Goal: Task Accomplishment & Management: Manage account settings

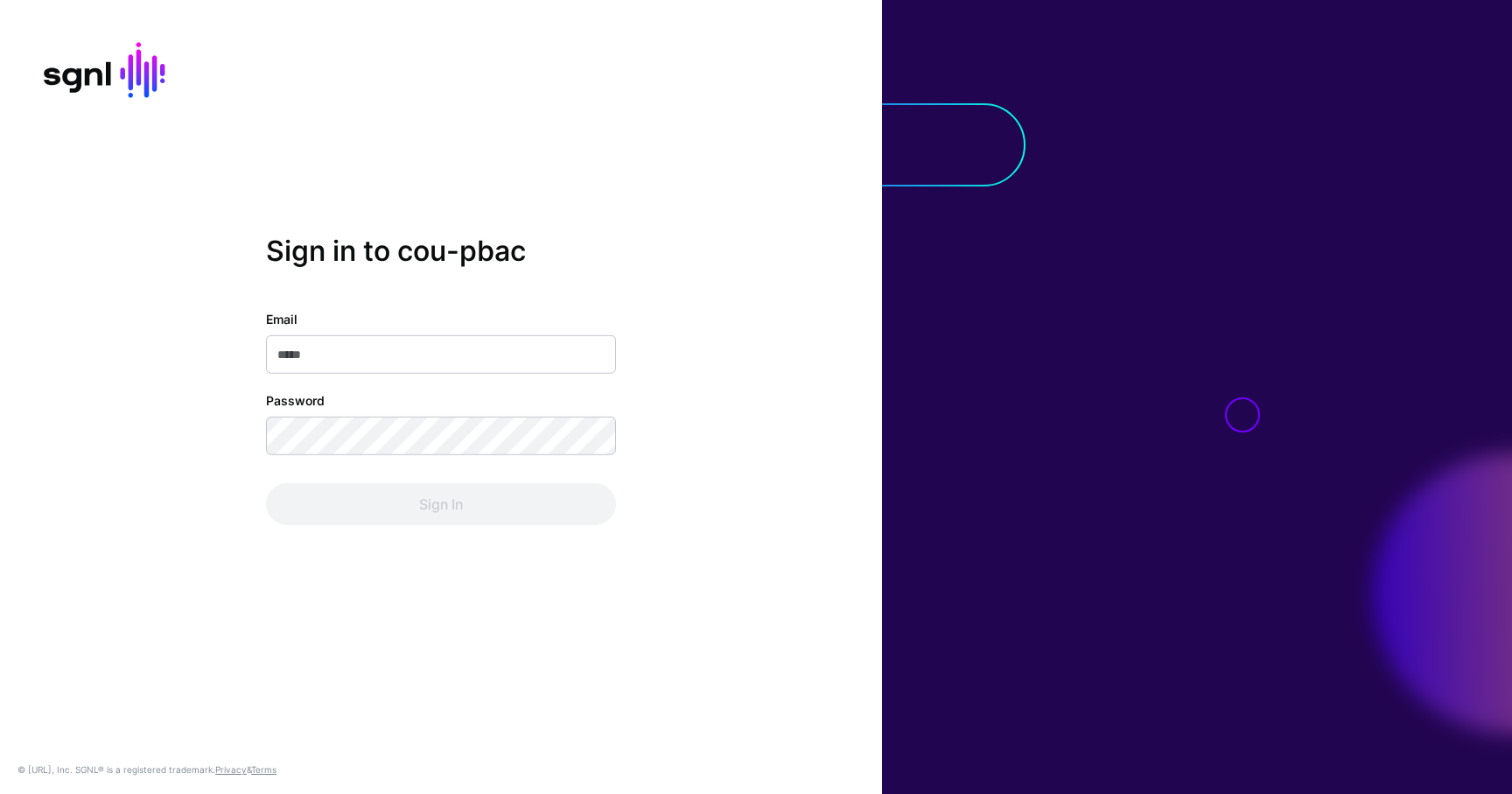
type input "**********"
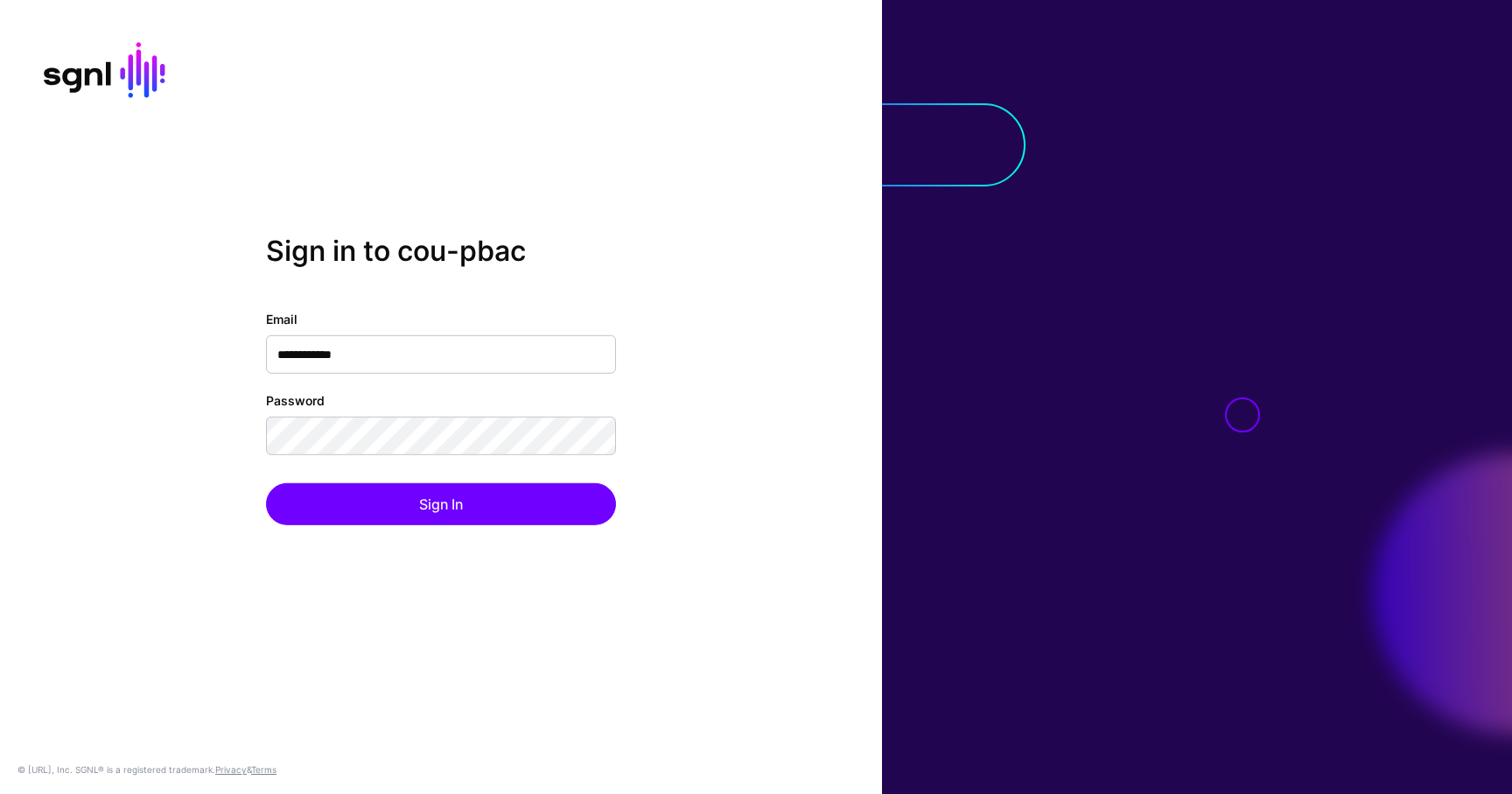
click at [453, 536] on div "**********" at bounding box center [441, 396] width 882 height 326
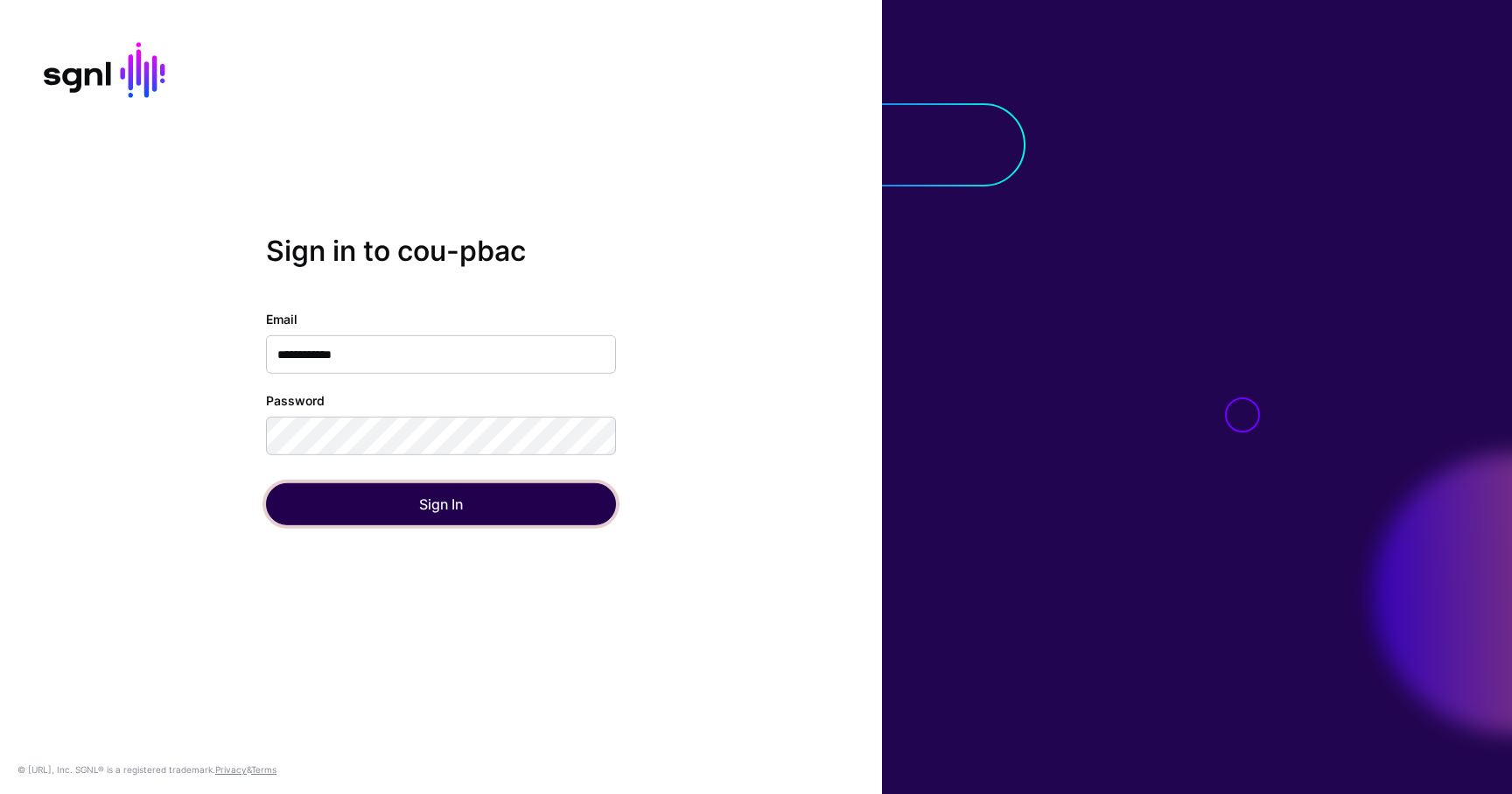
click at [483, 508] on button "Sign In" at bounding box center [441, 503] width 350 height 42
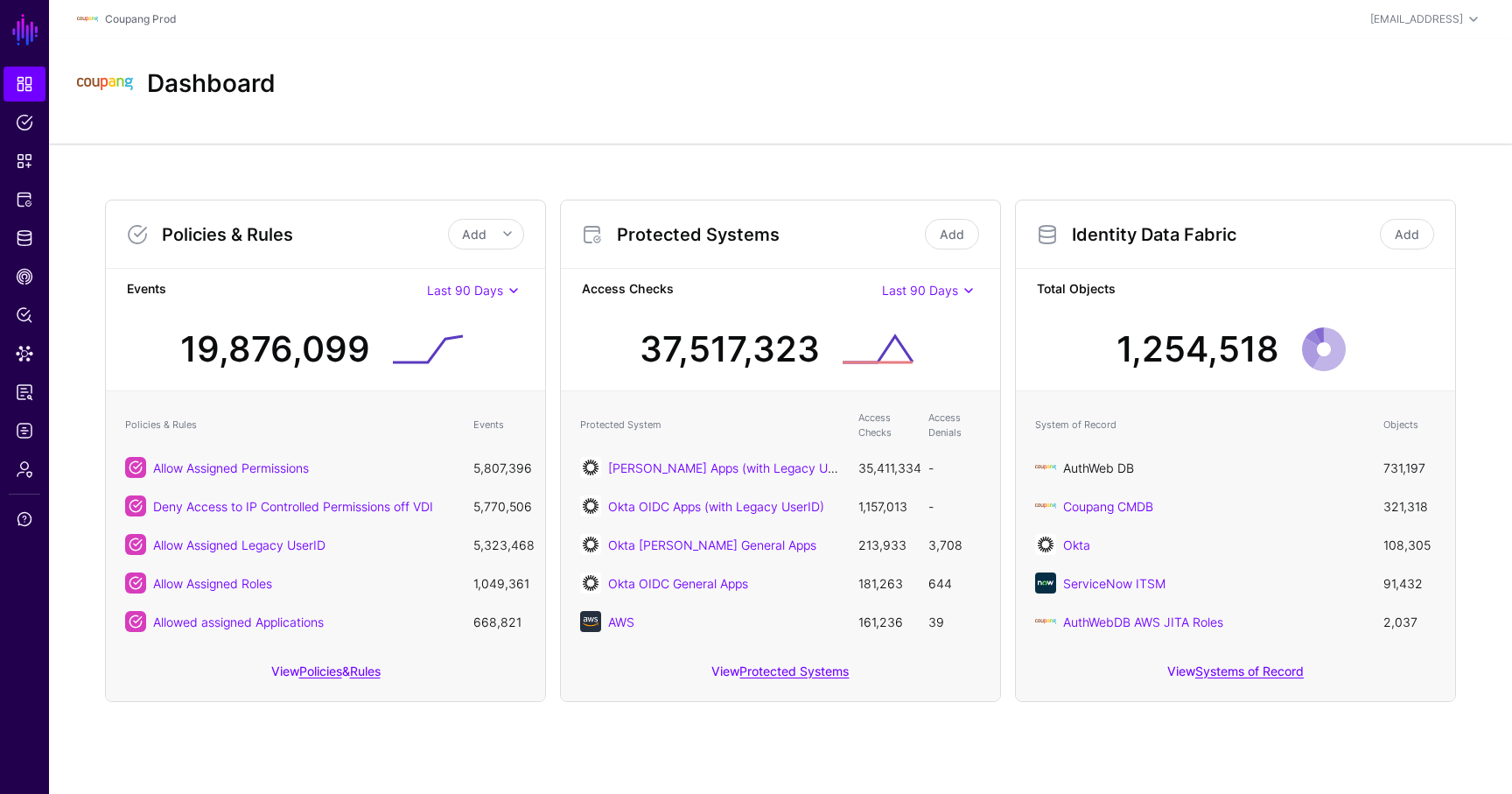
click at [1113, 466] on link "AuthWeb DB" at bounding box center [1098, 467] width 71 height 14
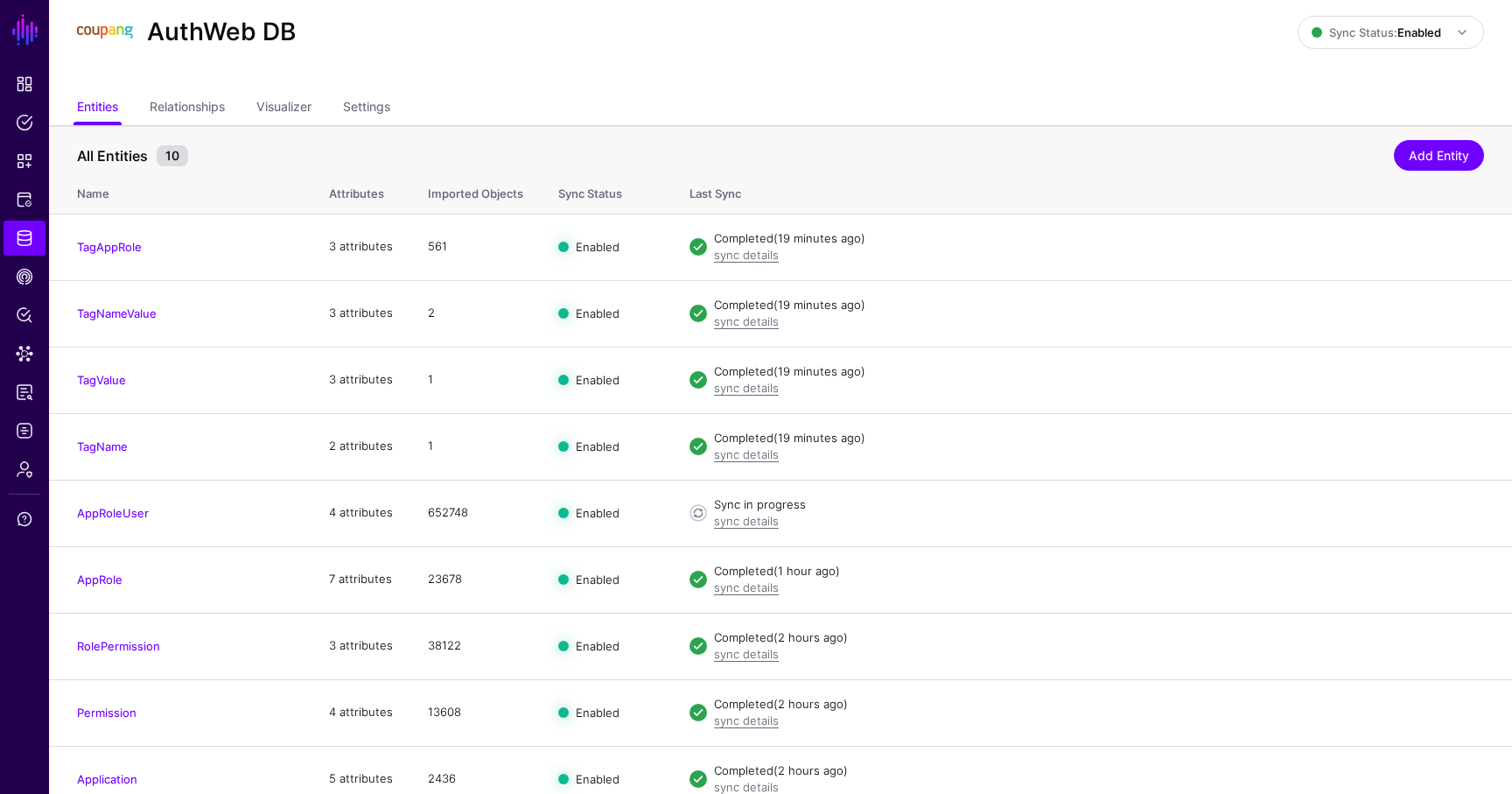
scroll to position [52, 0]
click at [747, 515] on link "sync details" at bounding box center [746, 520] width 65 height 14
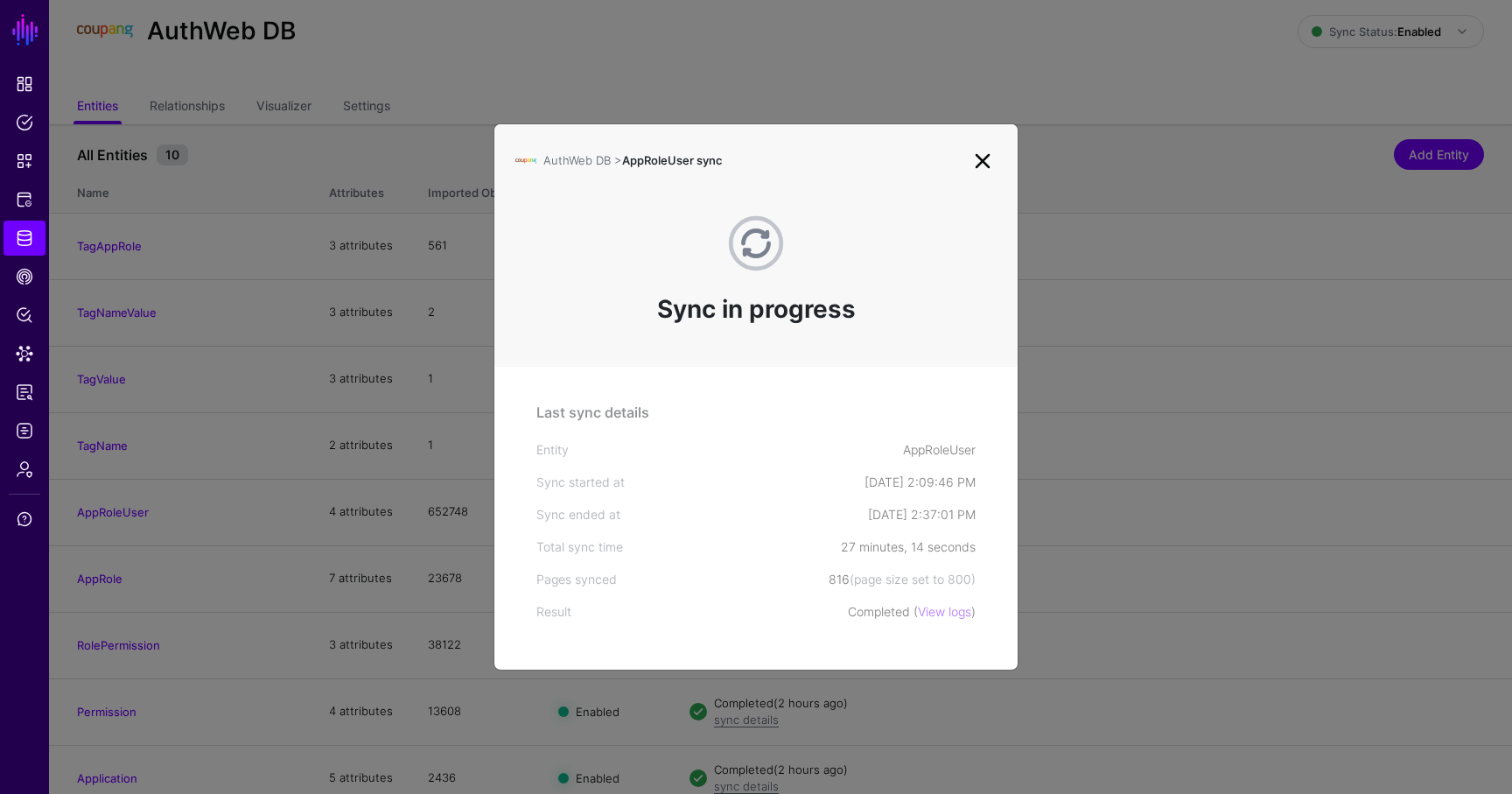
click at [991, 162] on link at bounding box center [982, 161] width 28 height 28
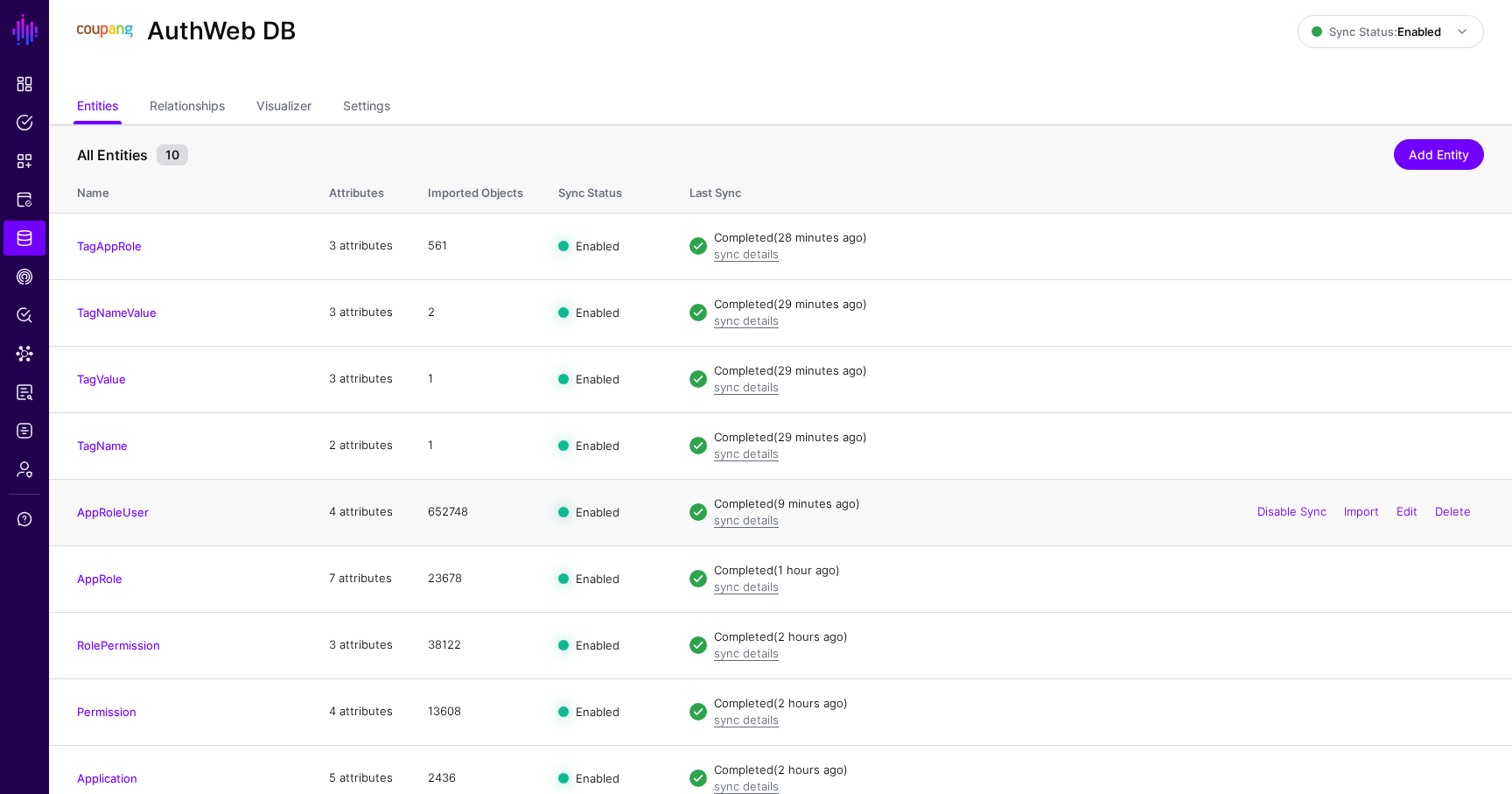
scroll to position [79, 0]
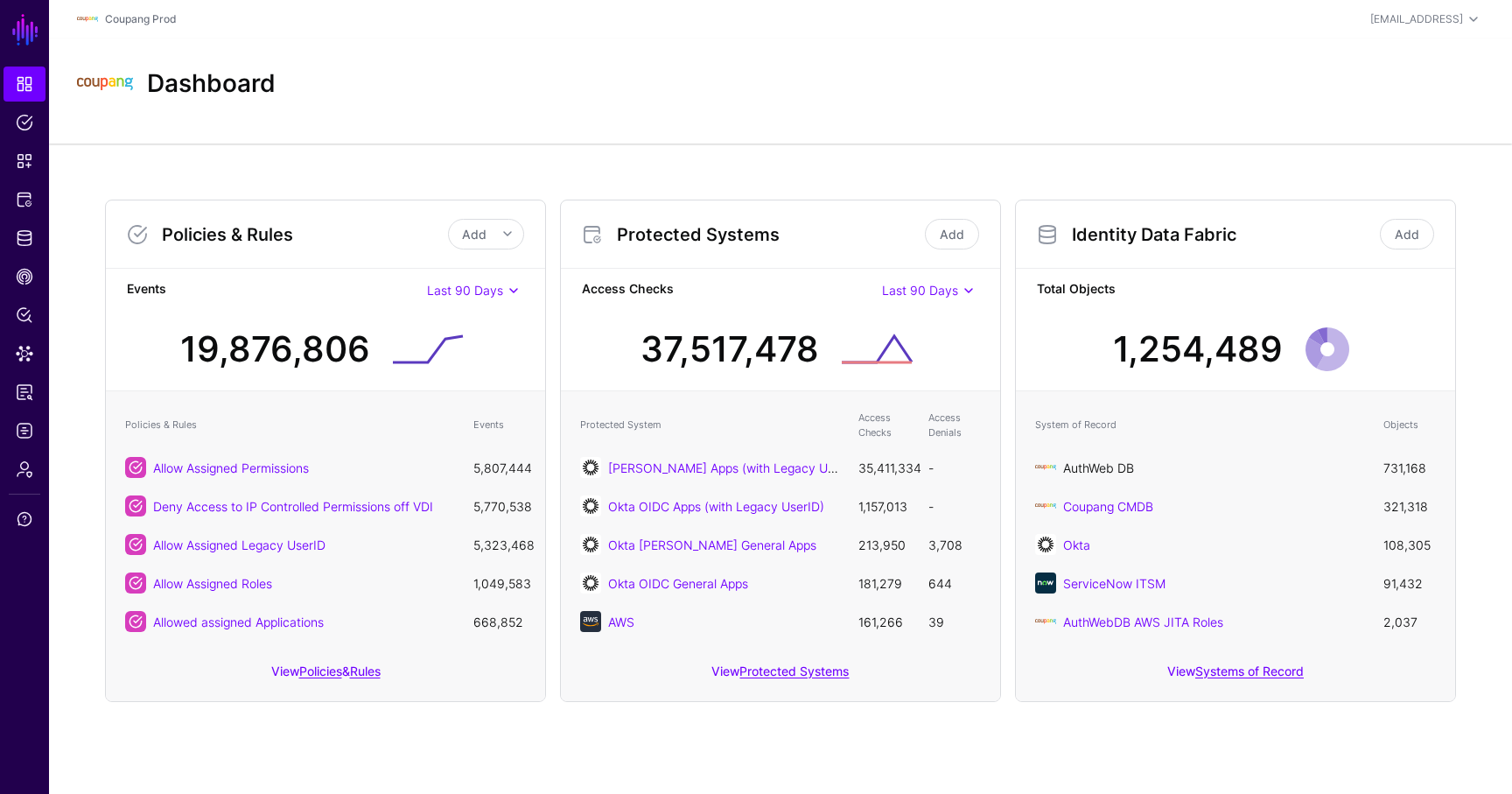
click at [1106, 466] on link "AuthWeb DB" at bounding box center [1098, 467] width 71 height 14
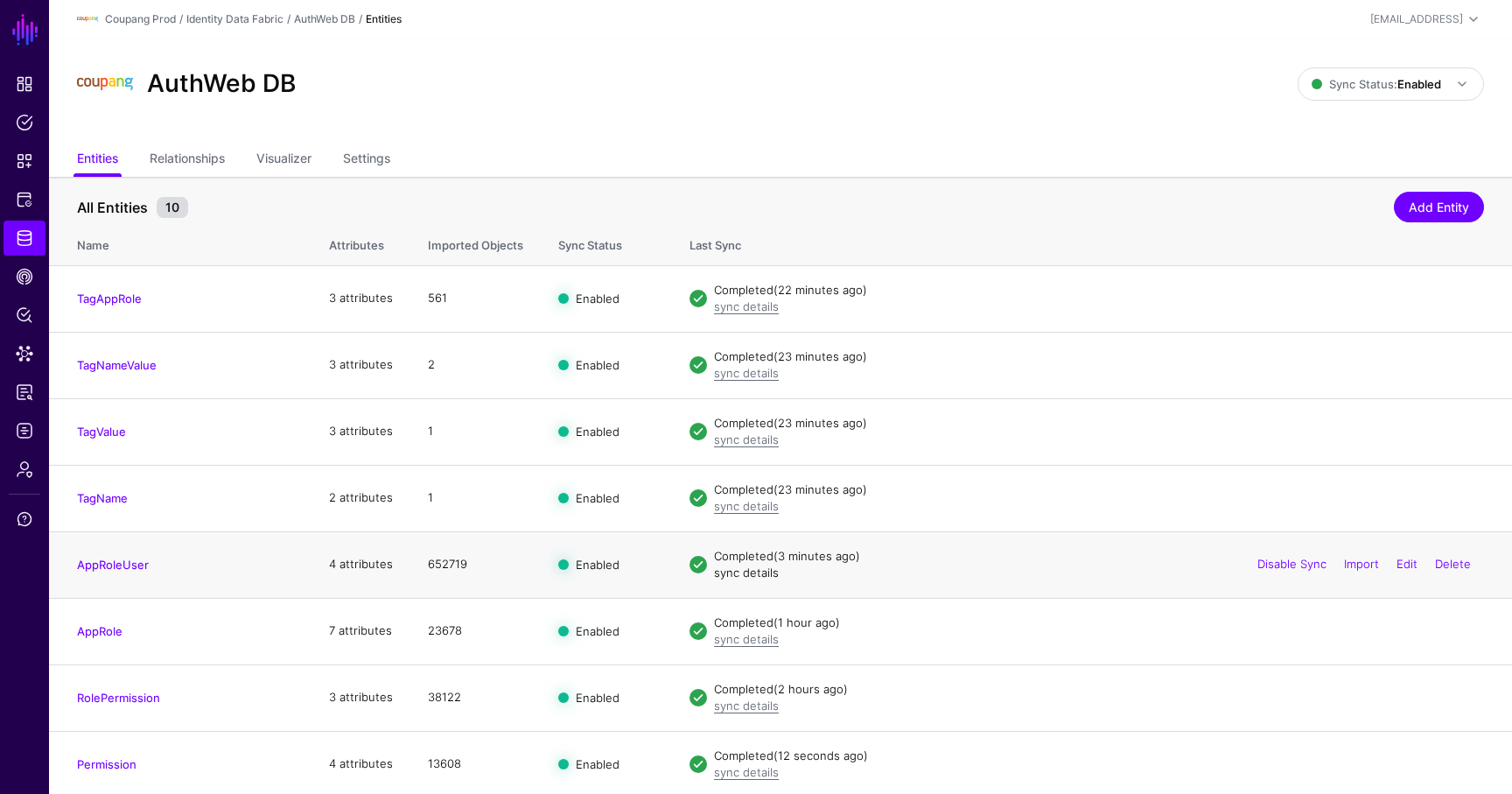
click at [757, 571] on link "sync details" at bounding box center [746, 573] width 65 height 14
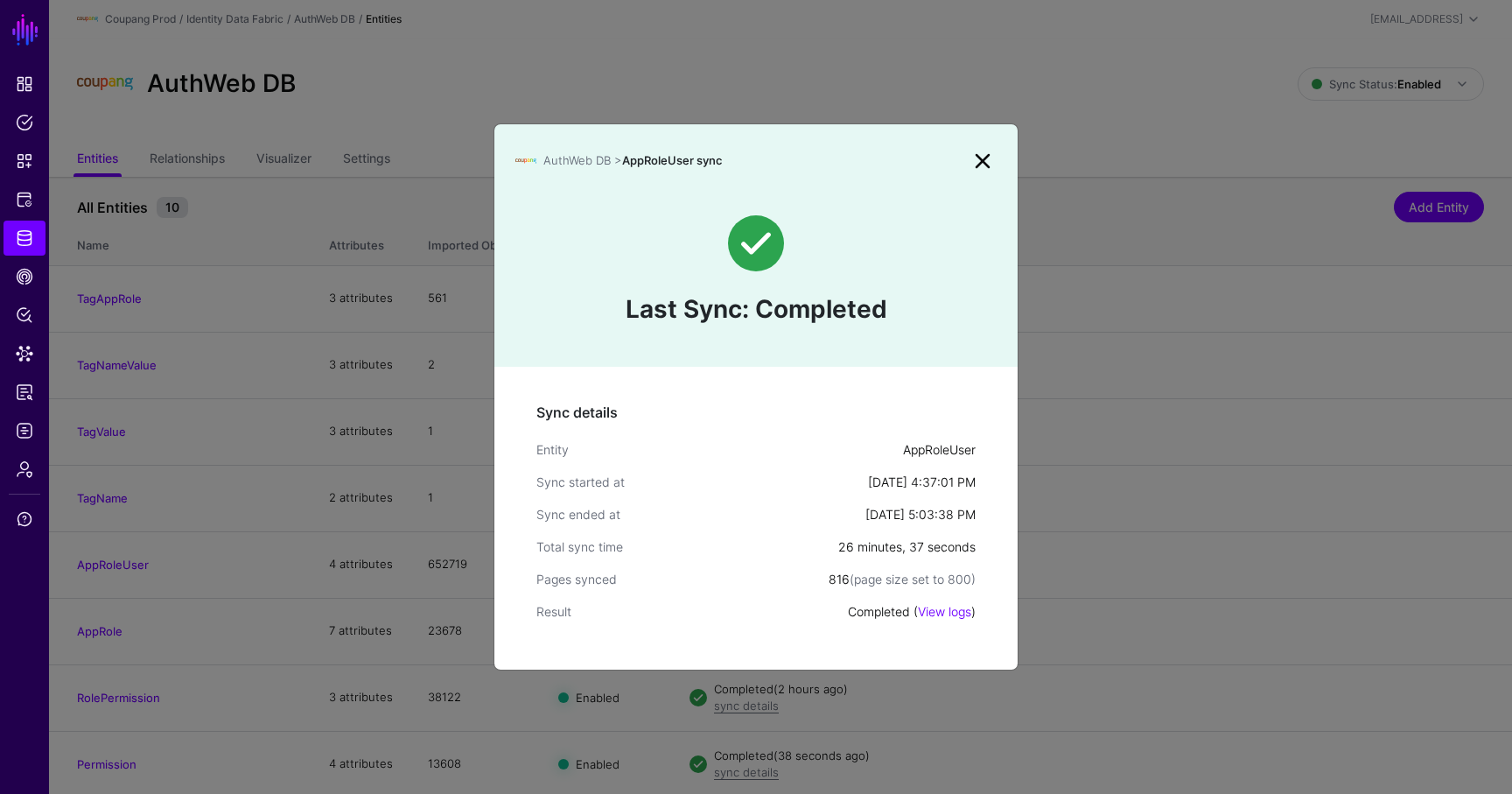
click at [987, 160] on link at bounding box center [982, 161] width 28 height 28
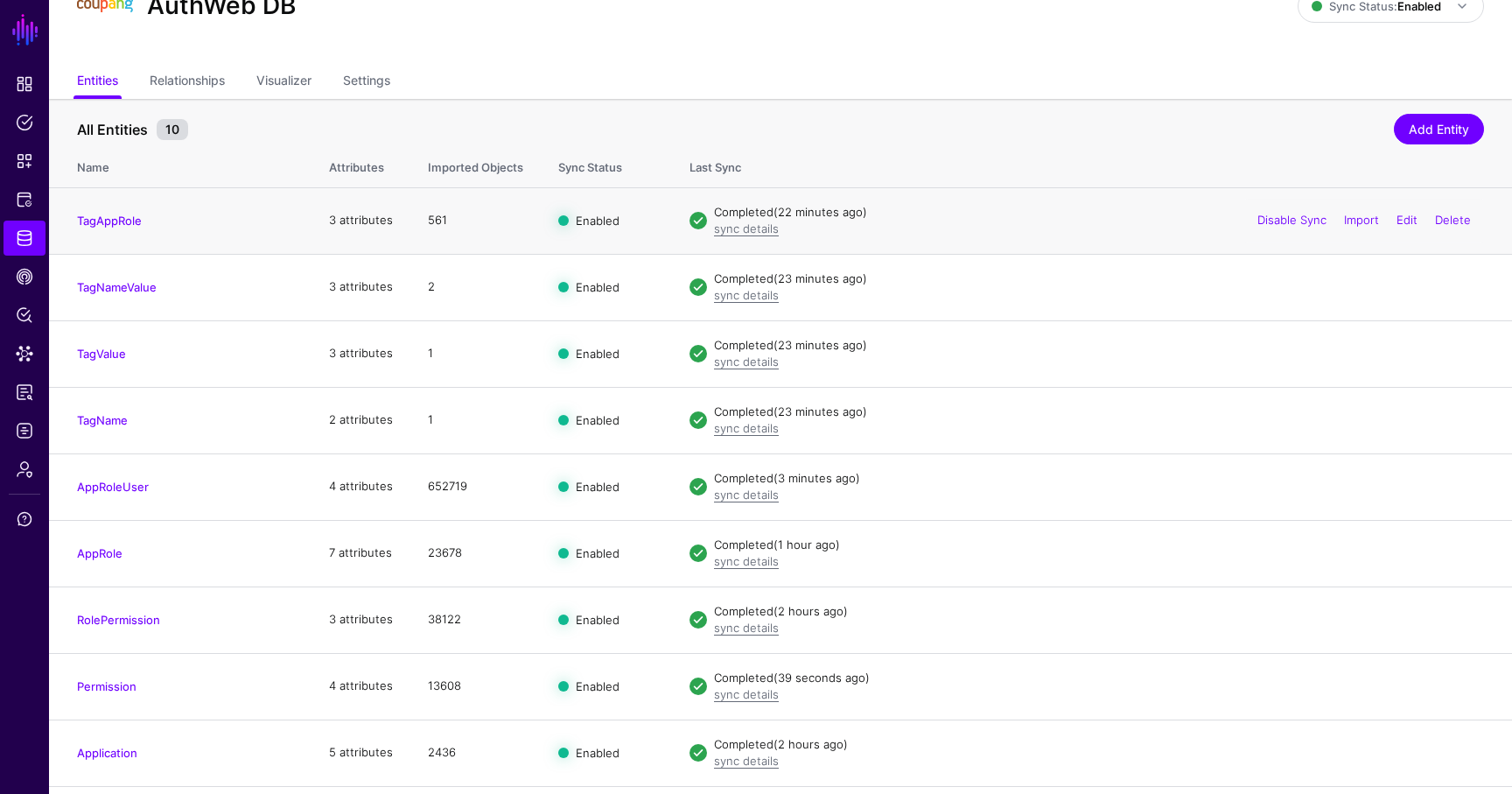
scroll to position [136, 0]
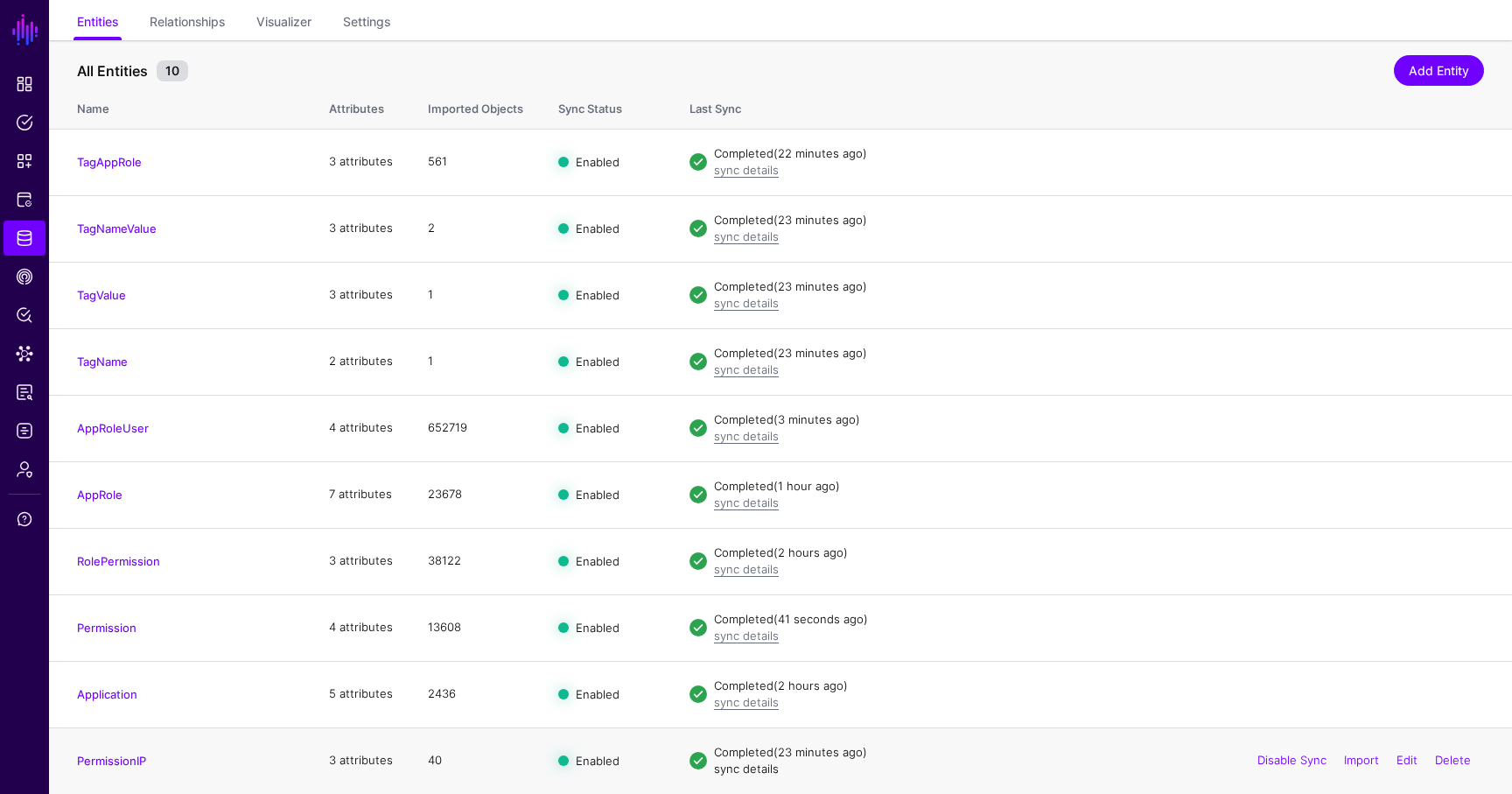
click at [735, 770] on link "sync details" at bounding box center [746, 769] width 65 height 14
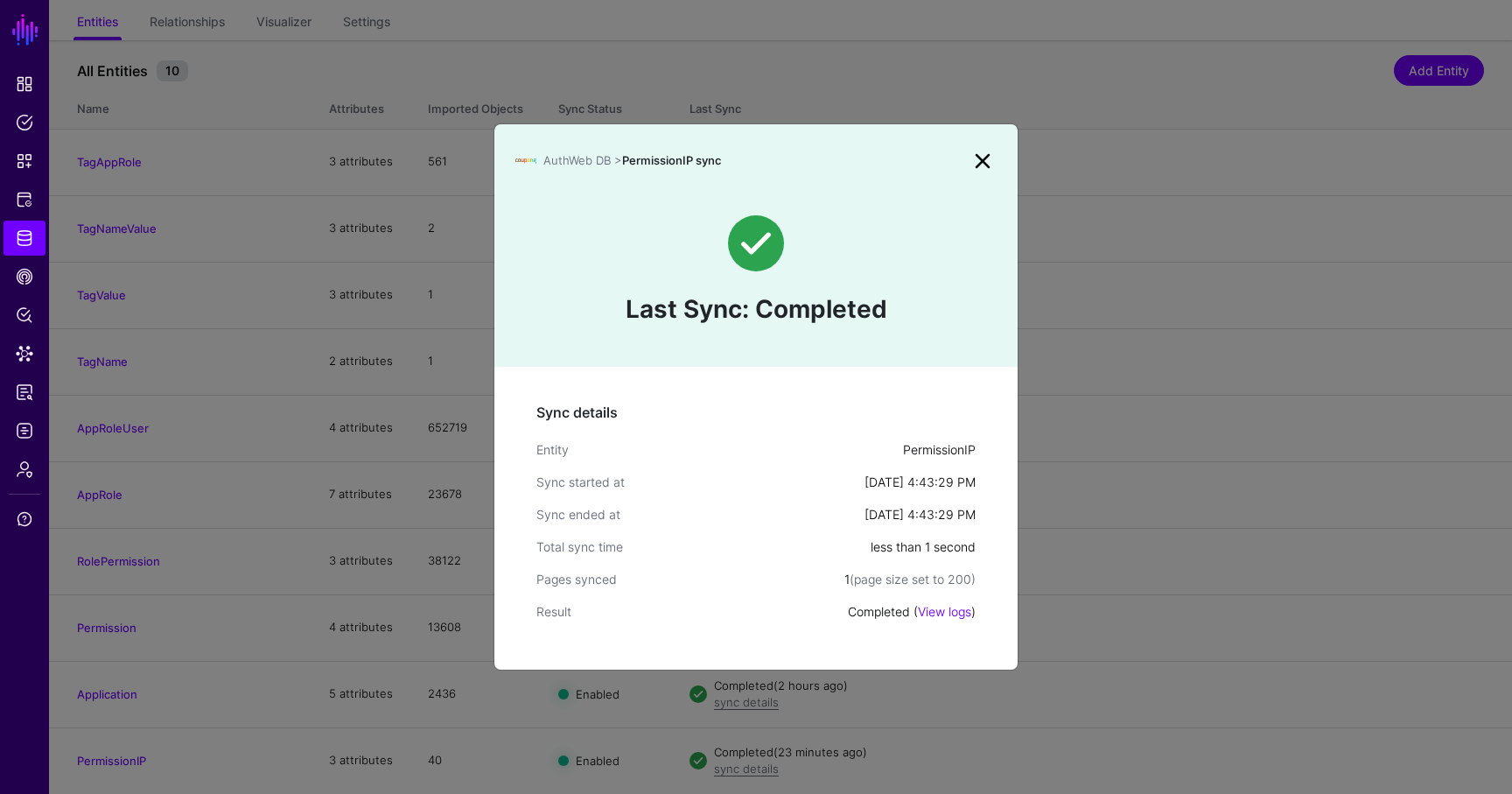
click at [990, 152] on link at bounding box center [982, 161] width 28 height 28
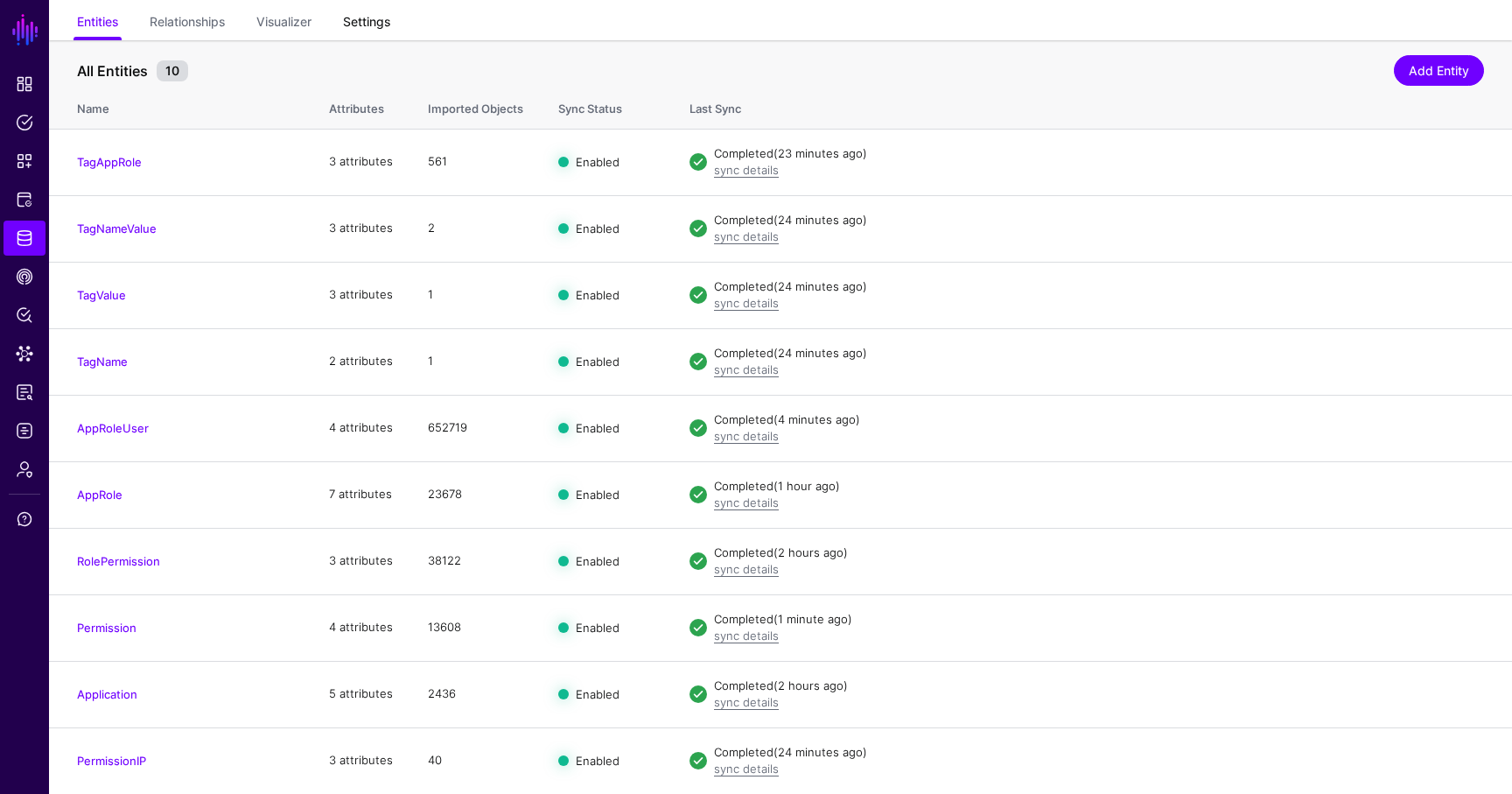
click at [373, 25] on link "Settings" at bounding box center [366, 23] width 47 height 33
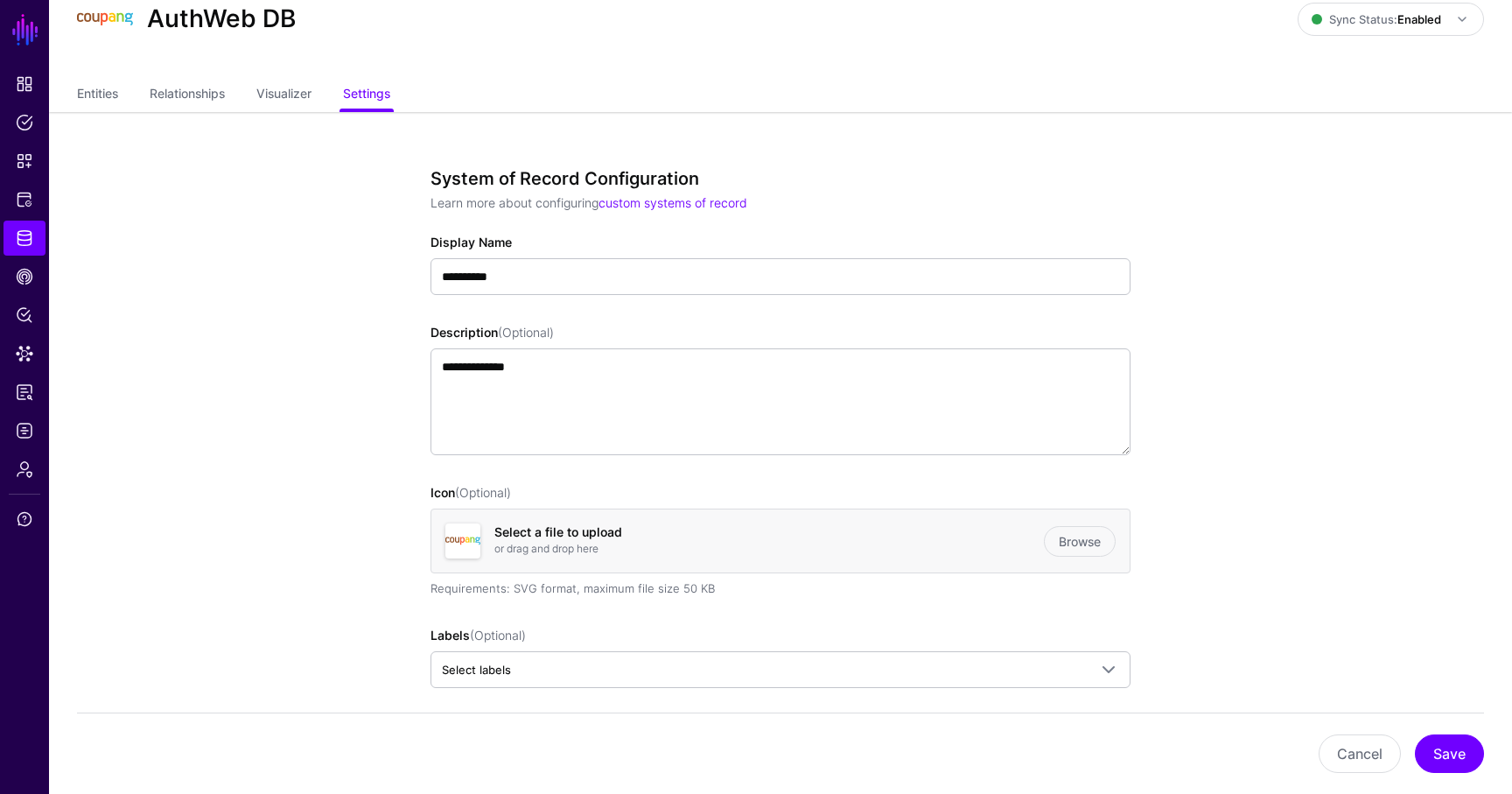
scroll to position [56, 0]
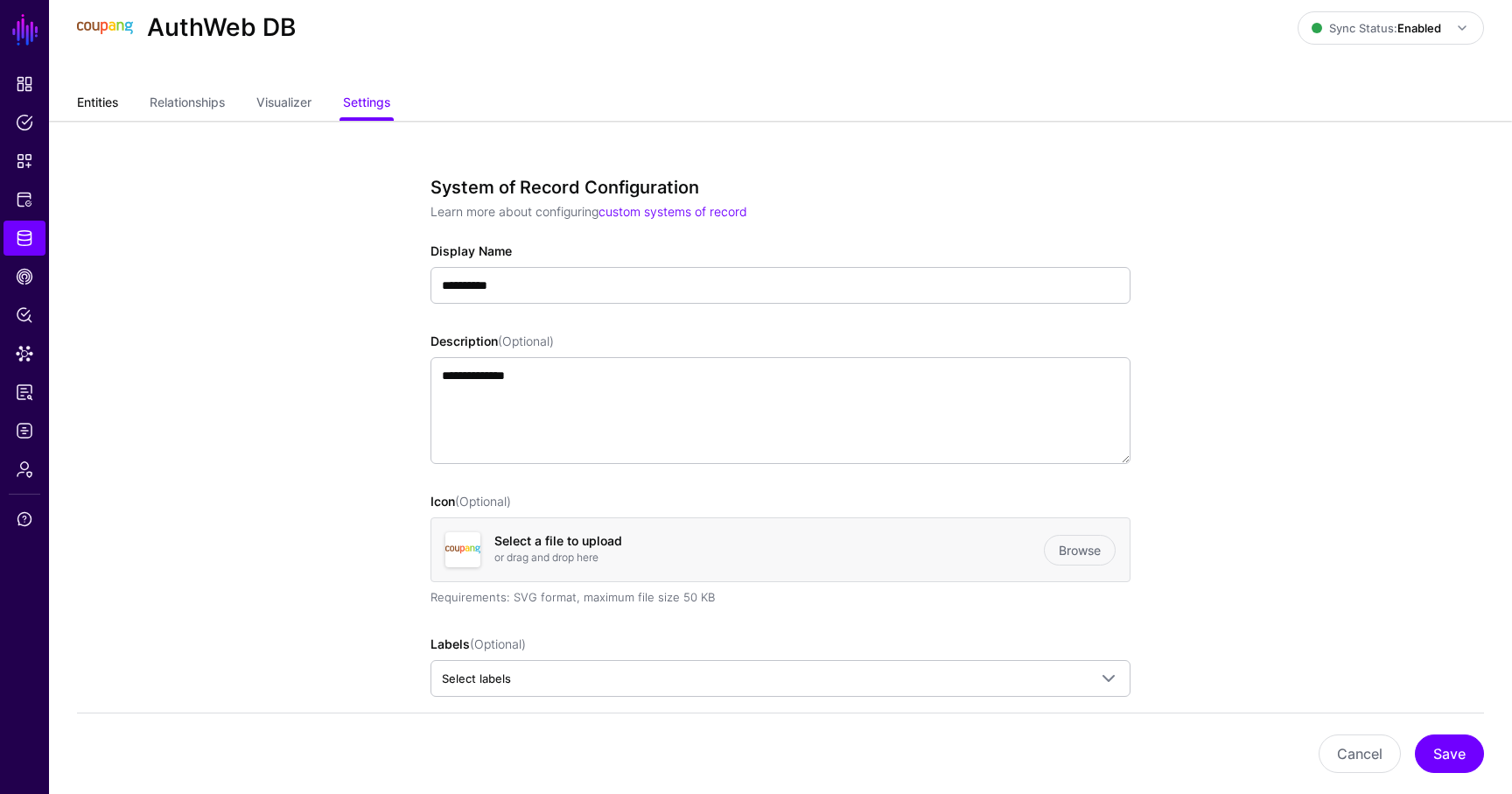
click at [104, 106] on link "Entities" at bounding box center [97, 104] width 41 height 33
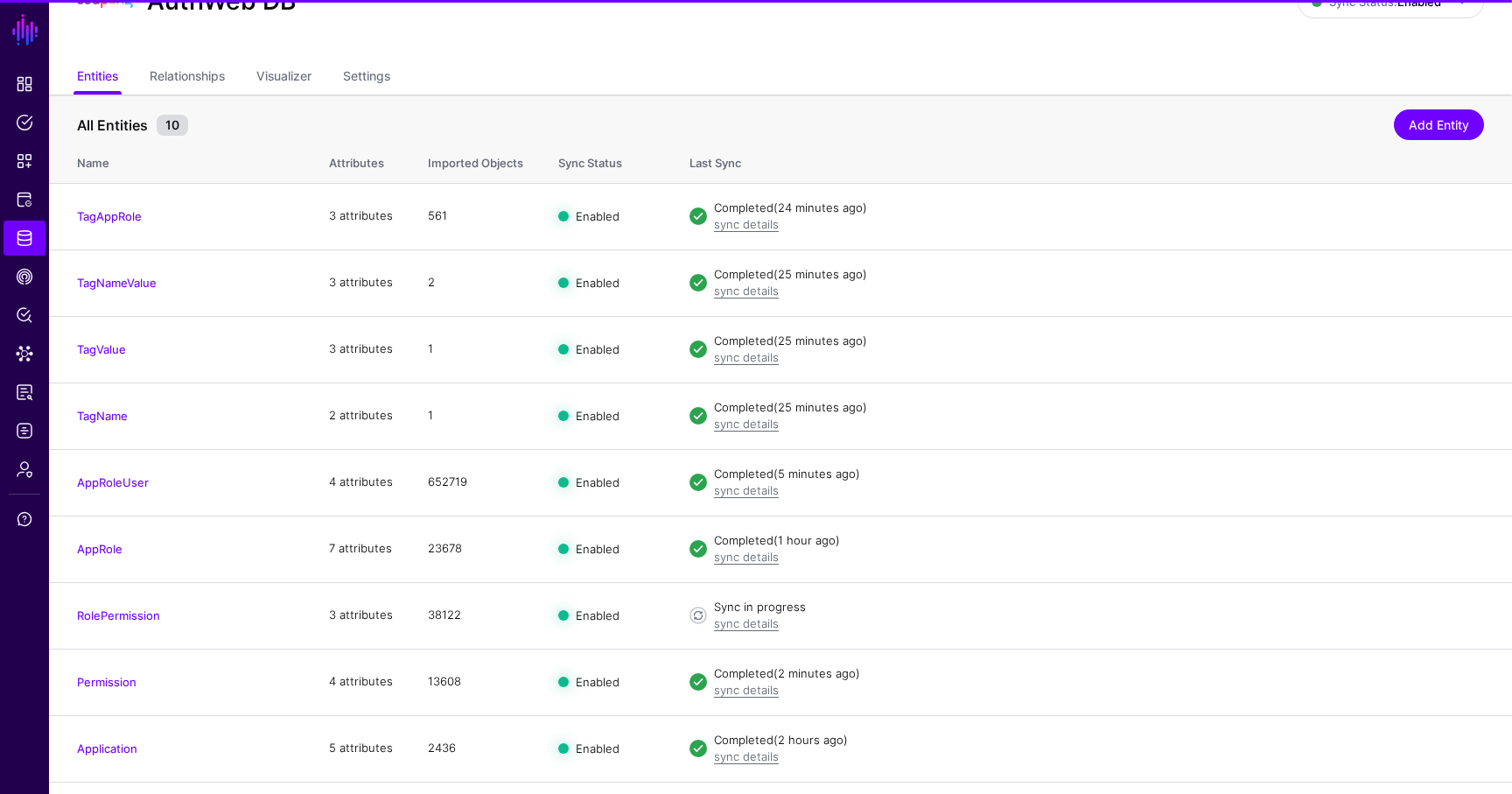
scroll to position [136, 0]
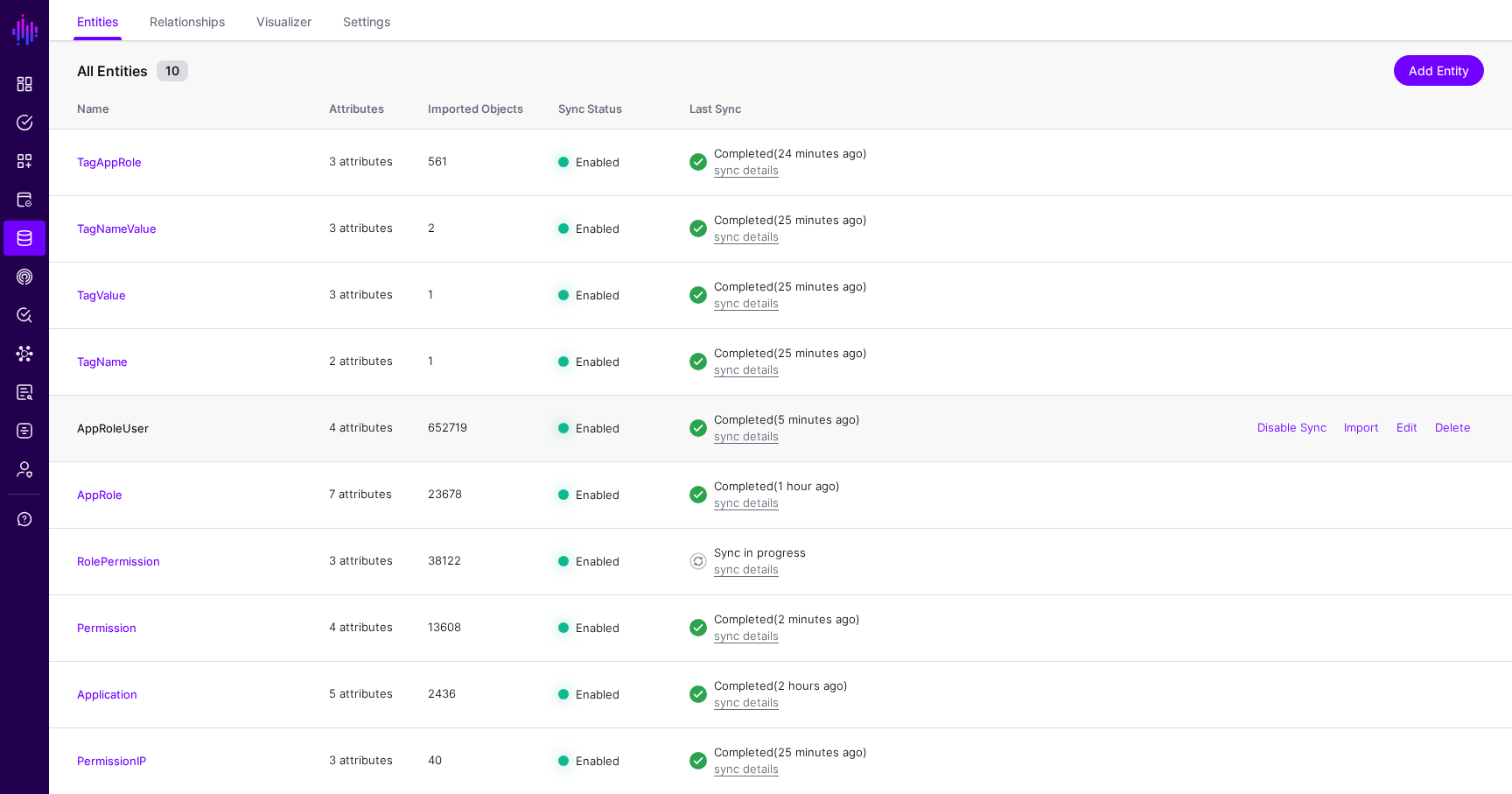
click at [127, 431] on link "AppRoleUser" at bounding box center [113, 429] width 72 height 14
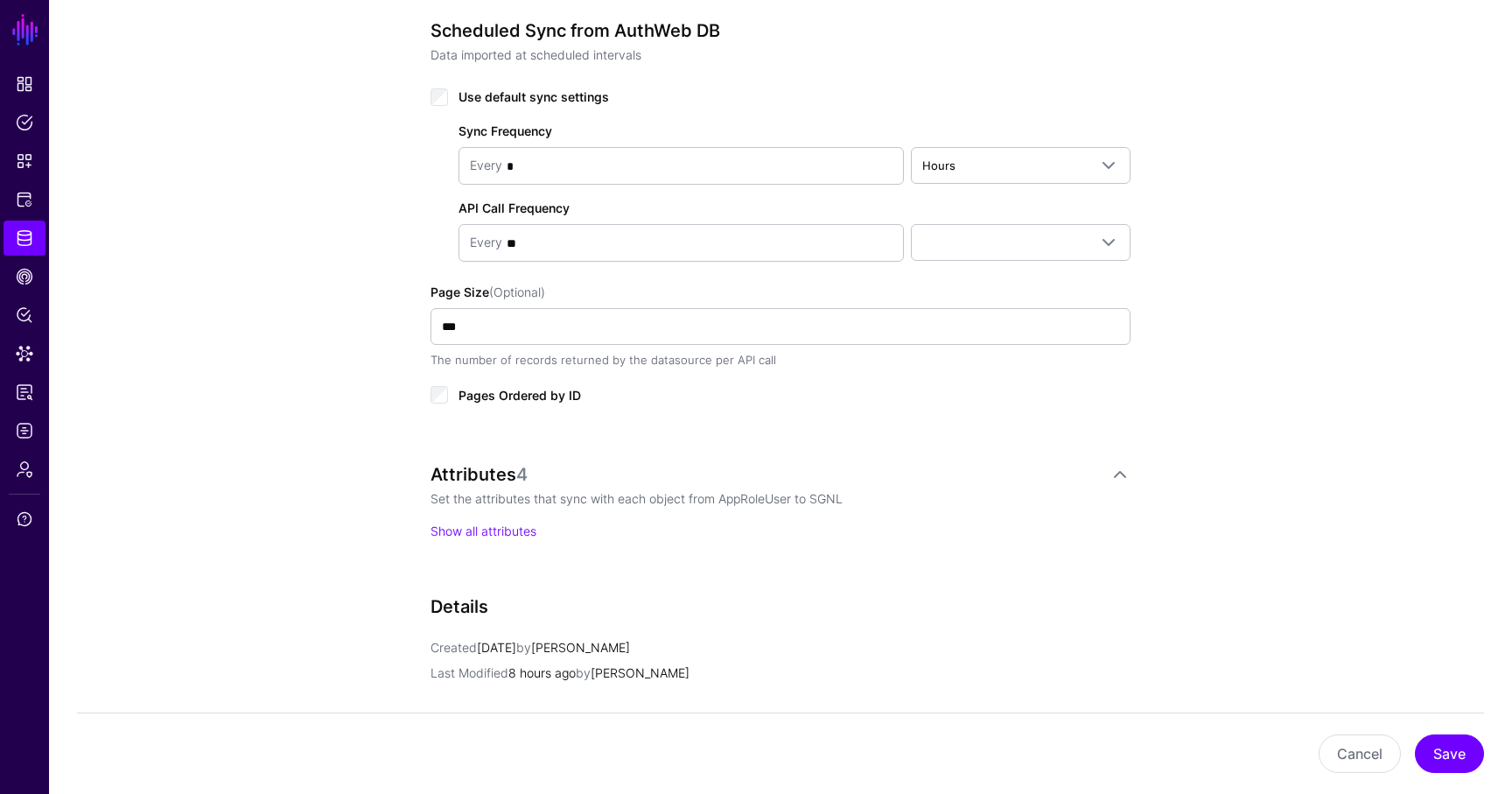
scroll to position [874, 0]
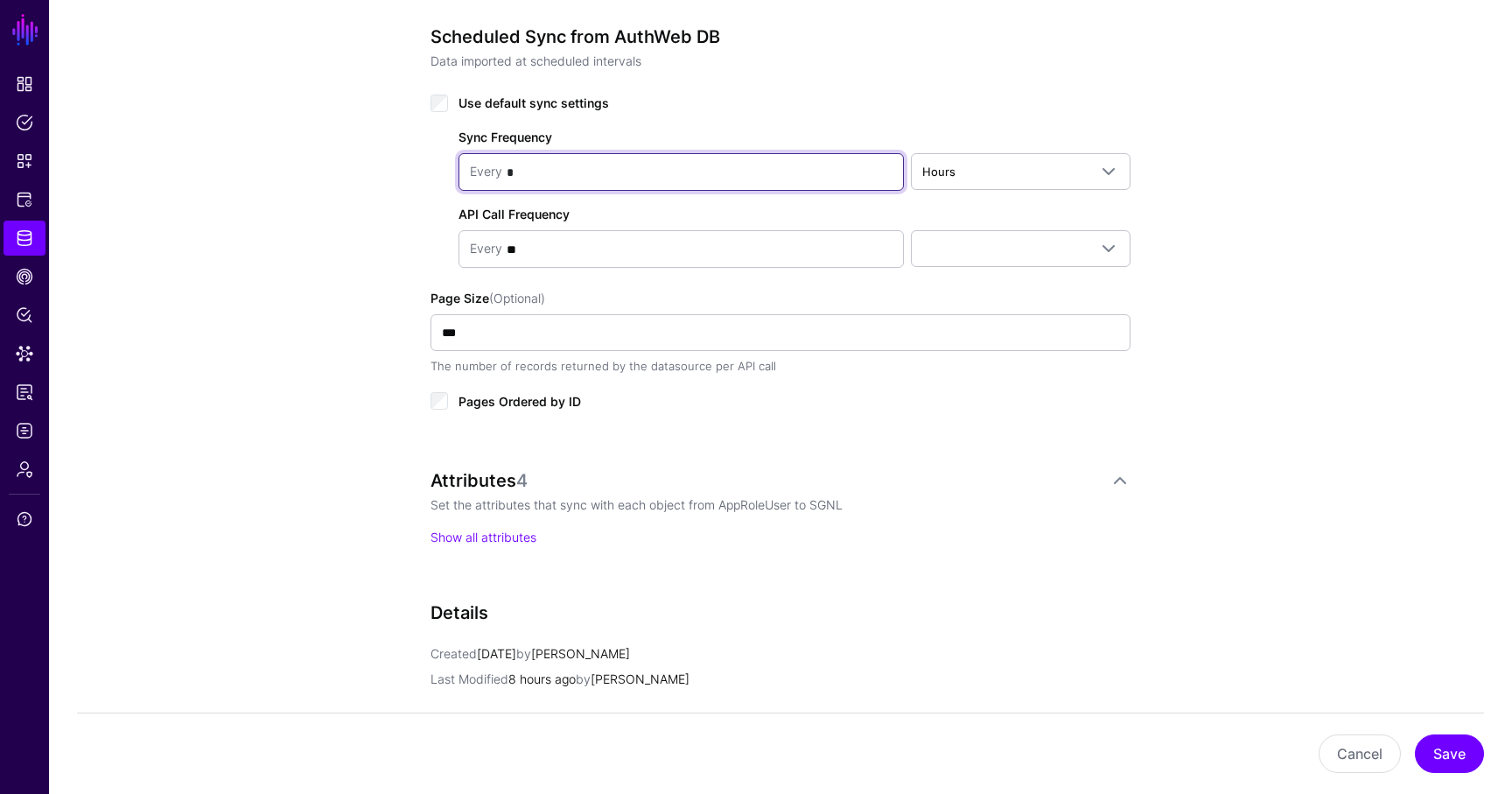
drag, startPoint x: 614, startPoint y: 171, endPoint x: 452, endPoint y: 171, distance: 162.0
click at [452, 171] on div "Sync Frequency Every * Hours Seconds Minutes Hours Days Weeks Months Years API …" at bounding box center [780, 190] width 700 height 154
type input "*"
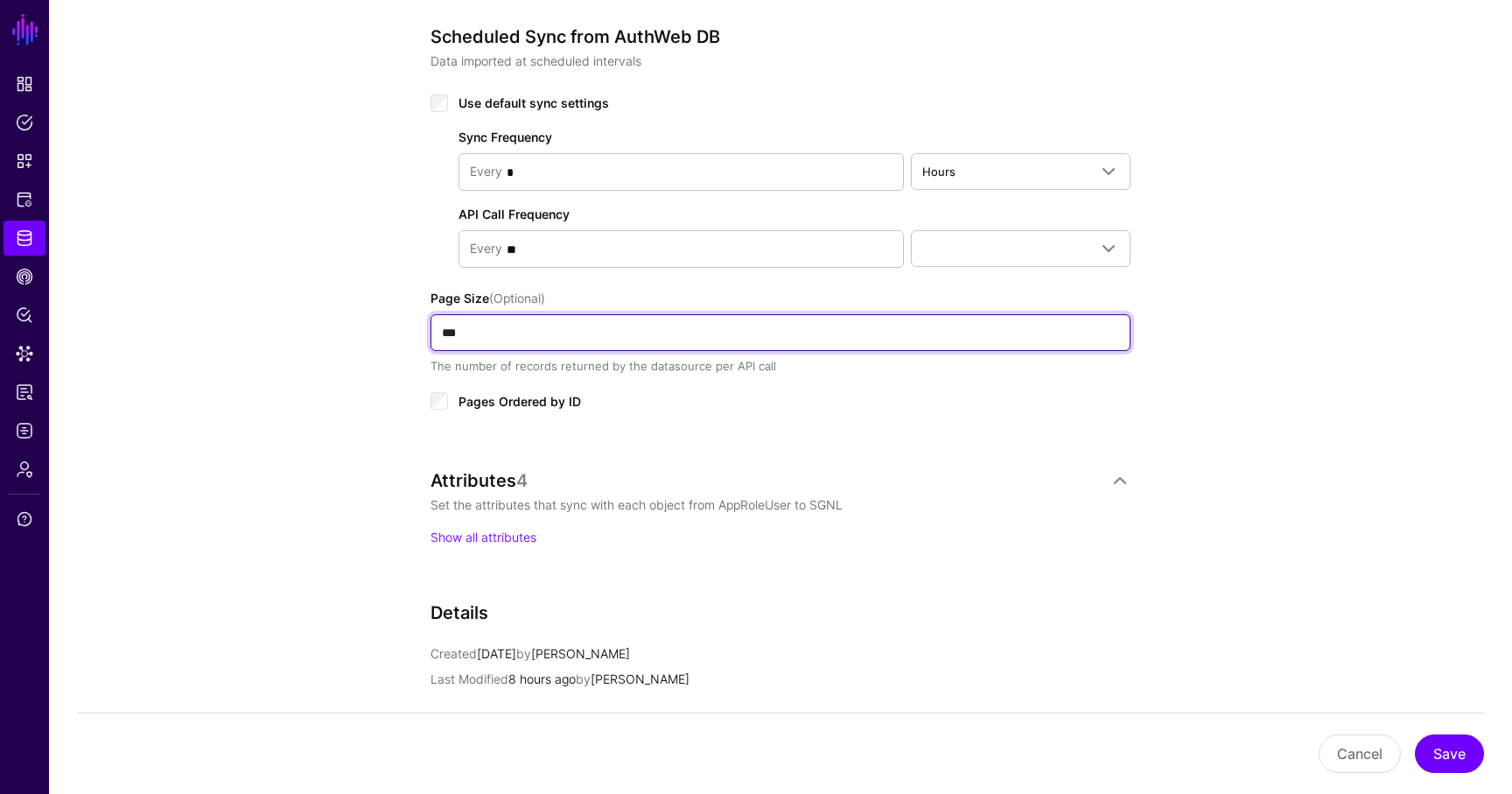
click at [529, 328] on input "***" at bounding box center [780, 332] width 700 height 37
type input "***"
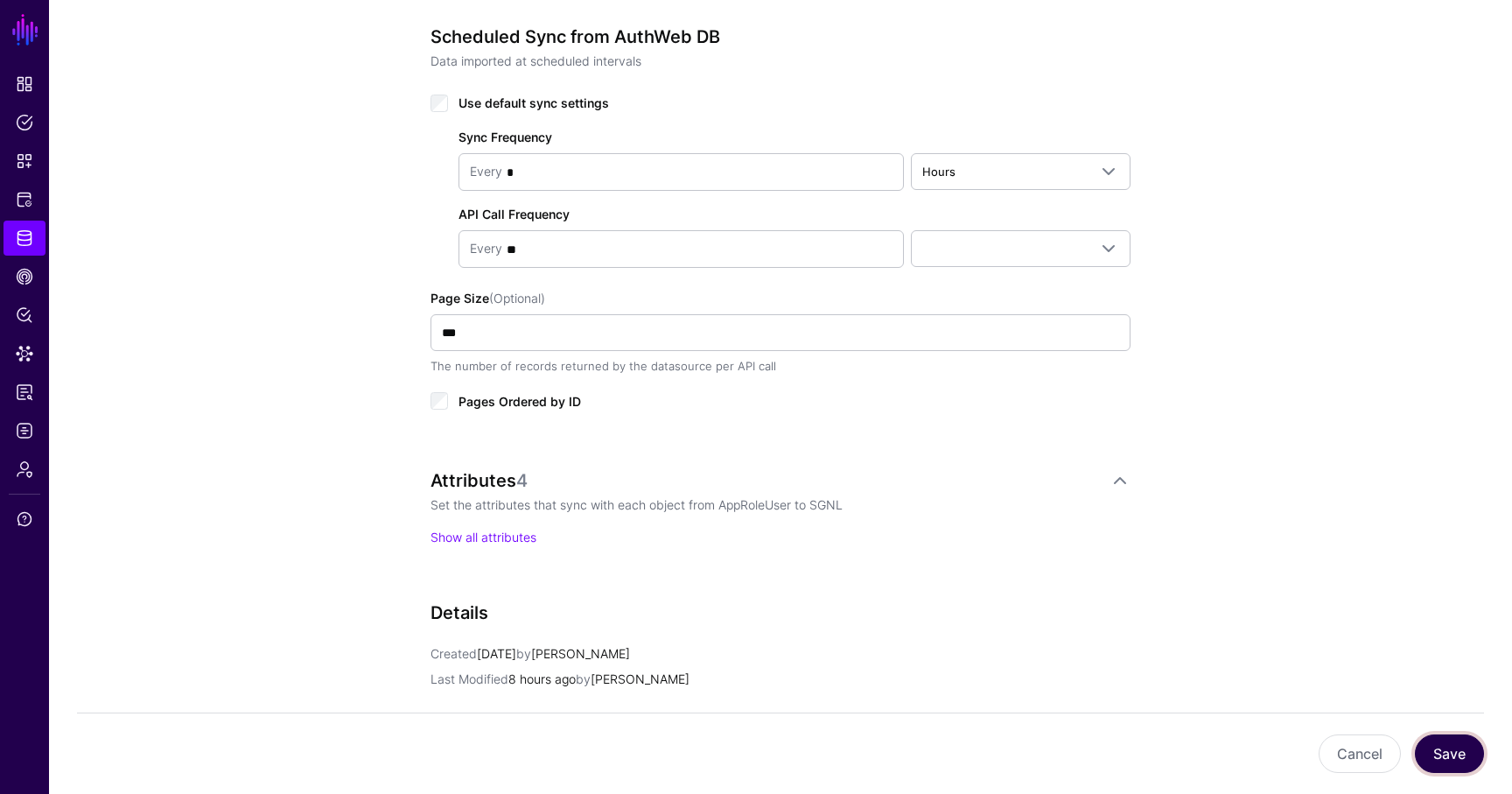
click at [1458, 747] on button "Save" at bounding box center [1449, 753] width 69 height 39
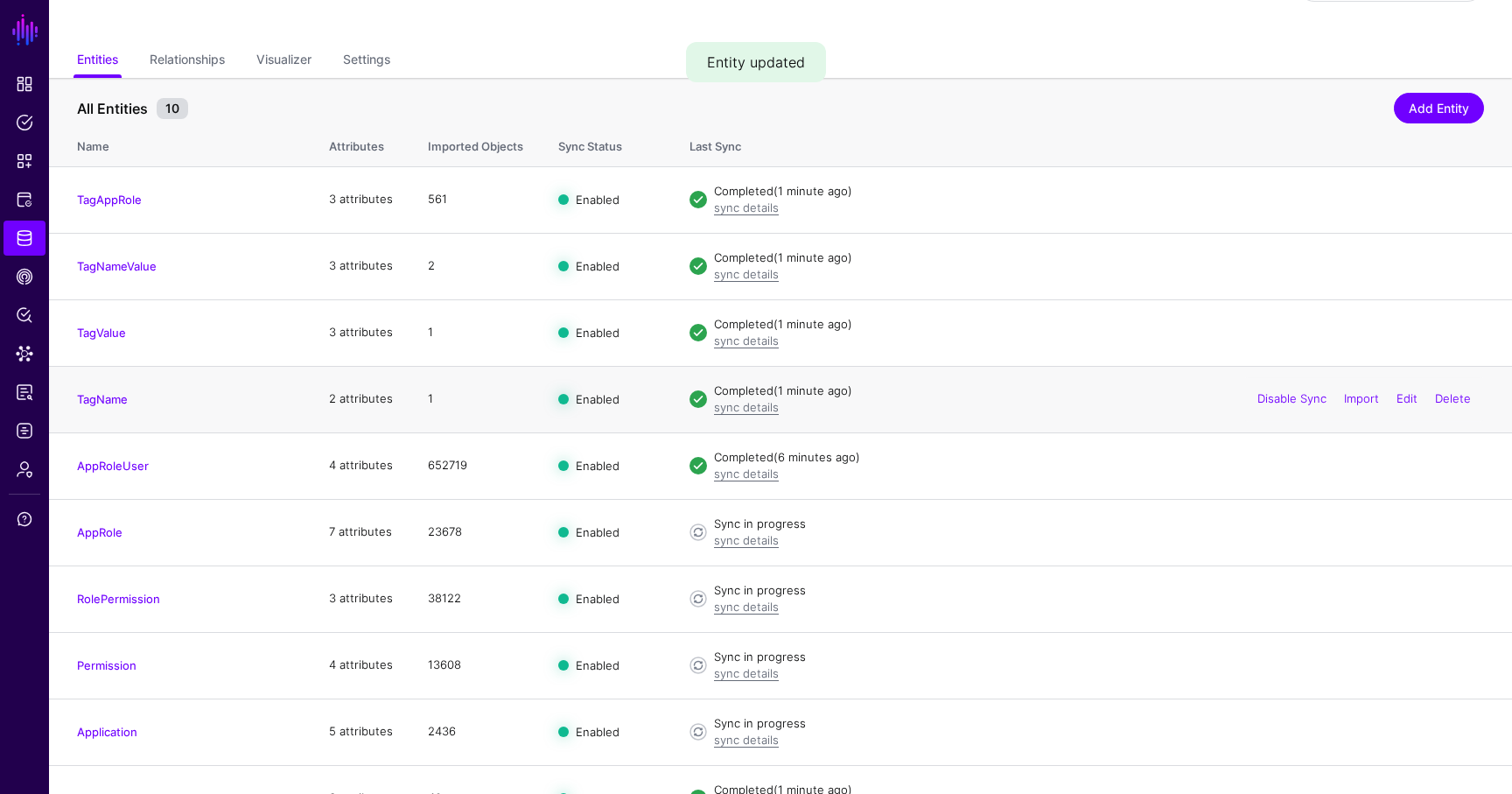
scroll to position [125, 0]
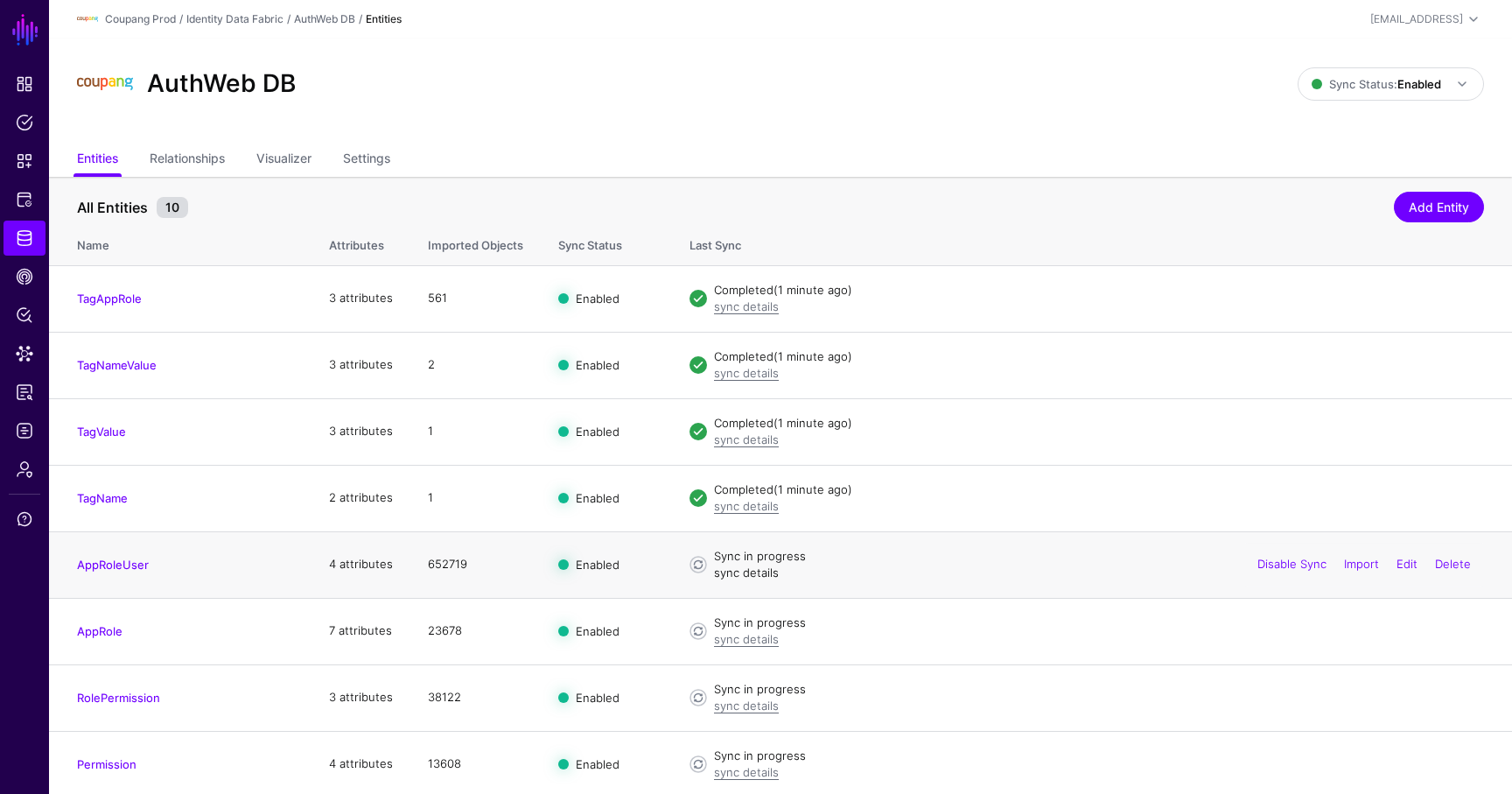
click at [732, 577] on link "sync details" at bounding box center [746, 573] width 65 height 14
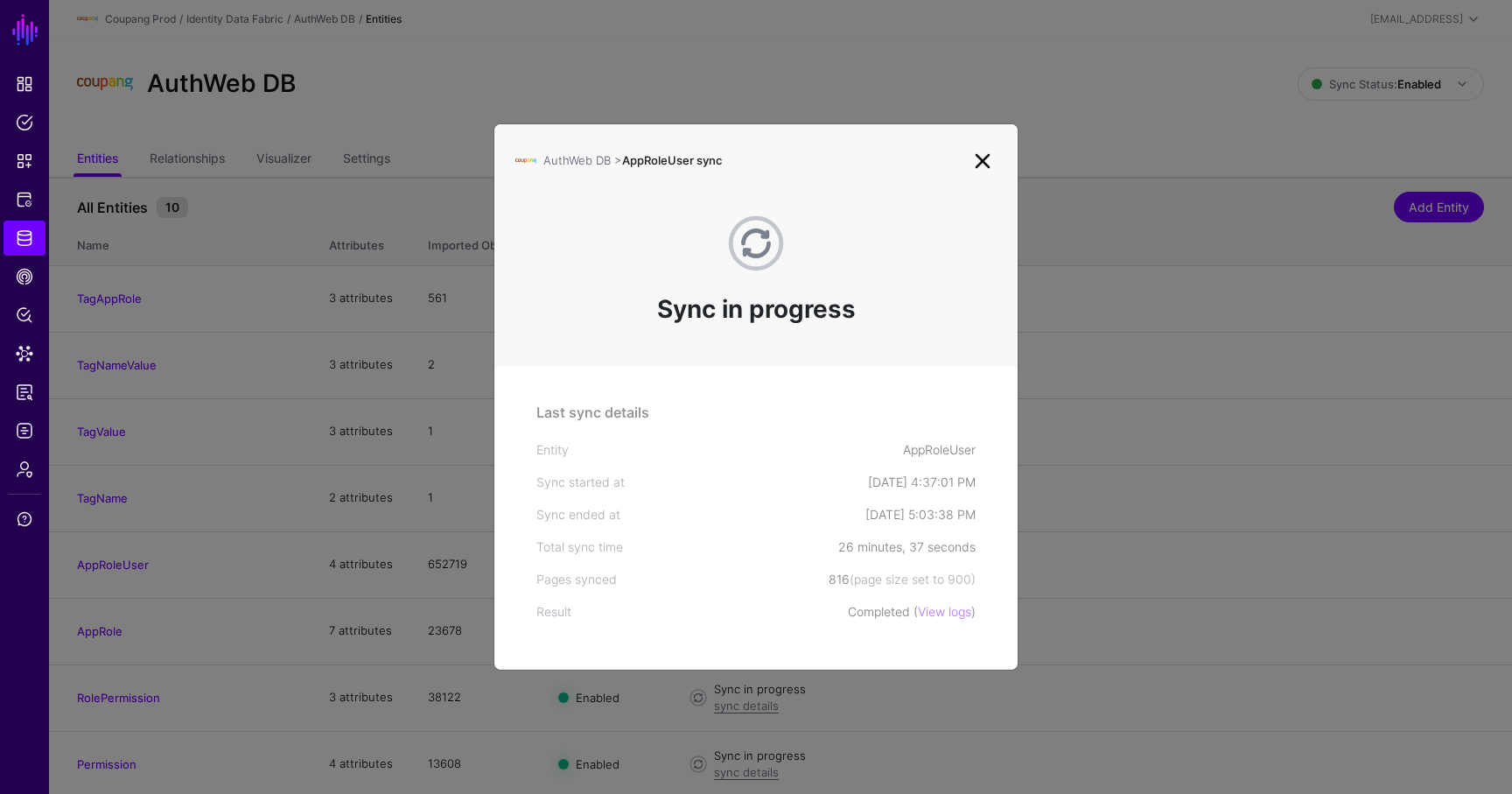
click at [984, 147] on link at bounding box center [982, 161] width 28 height 28
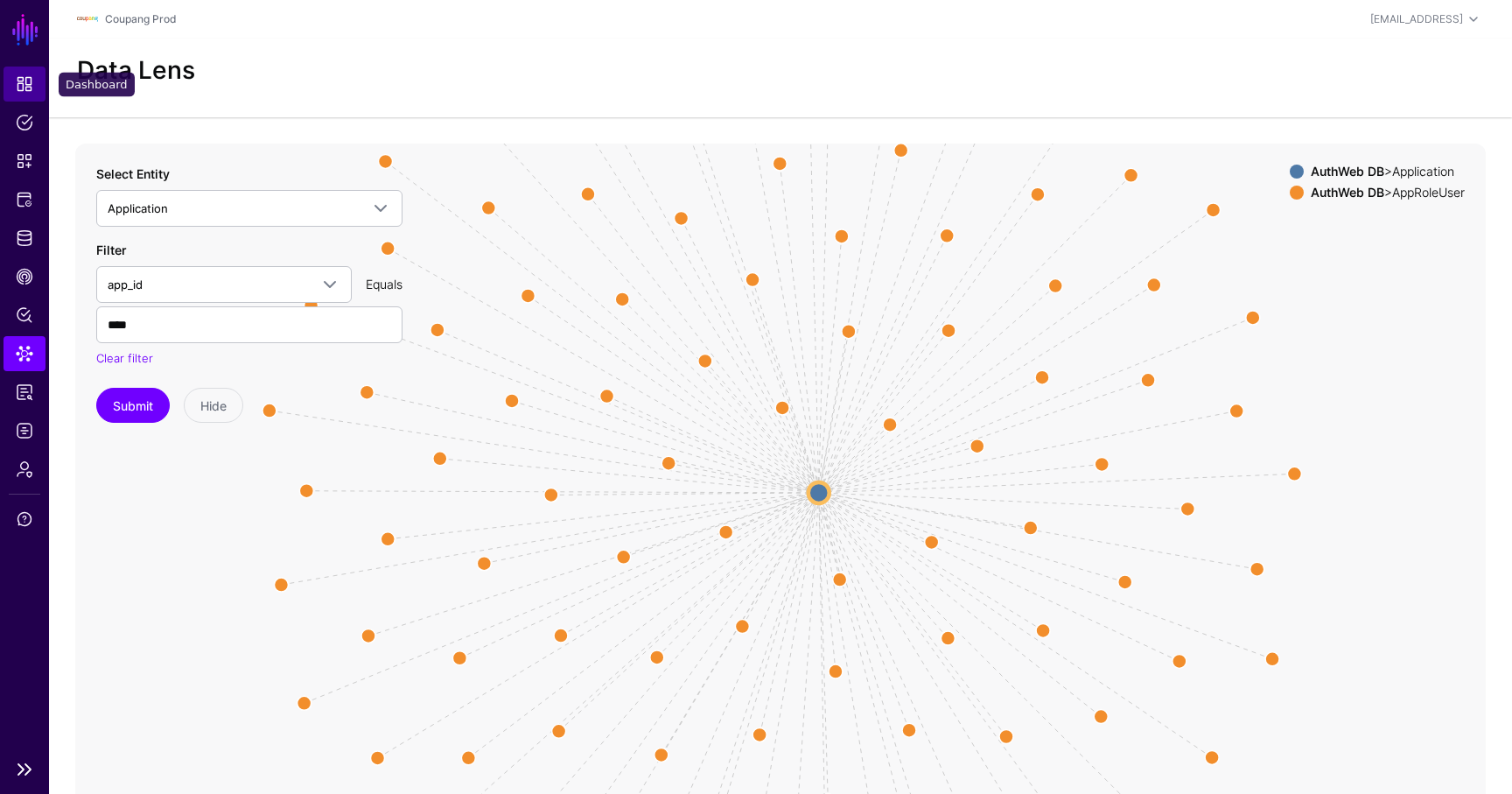
click at [28, 82] on span "Dashboard" at bounding box center [23, 83] width 17 height 17
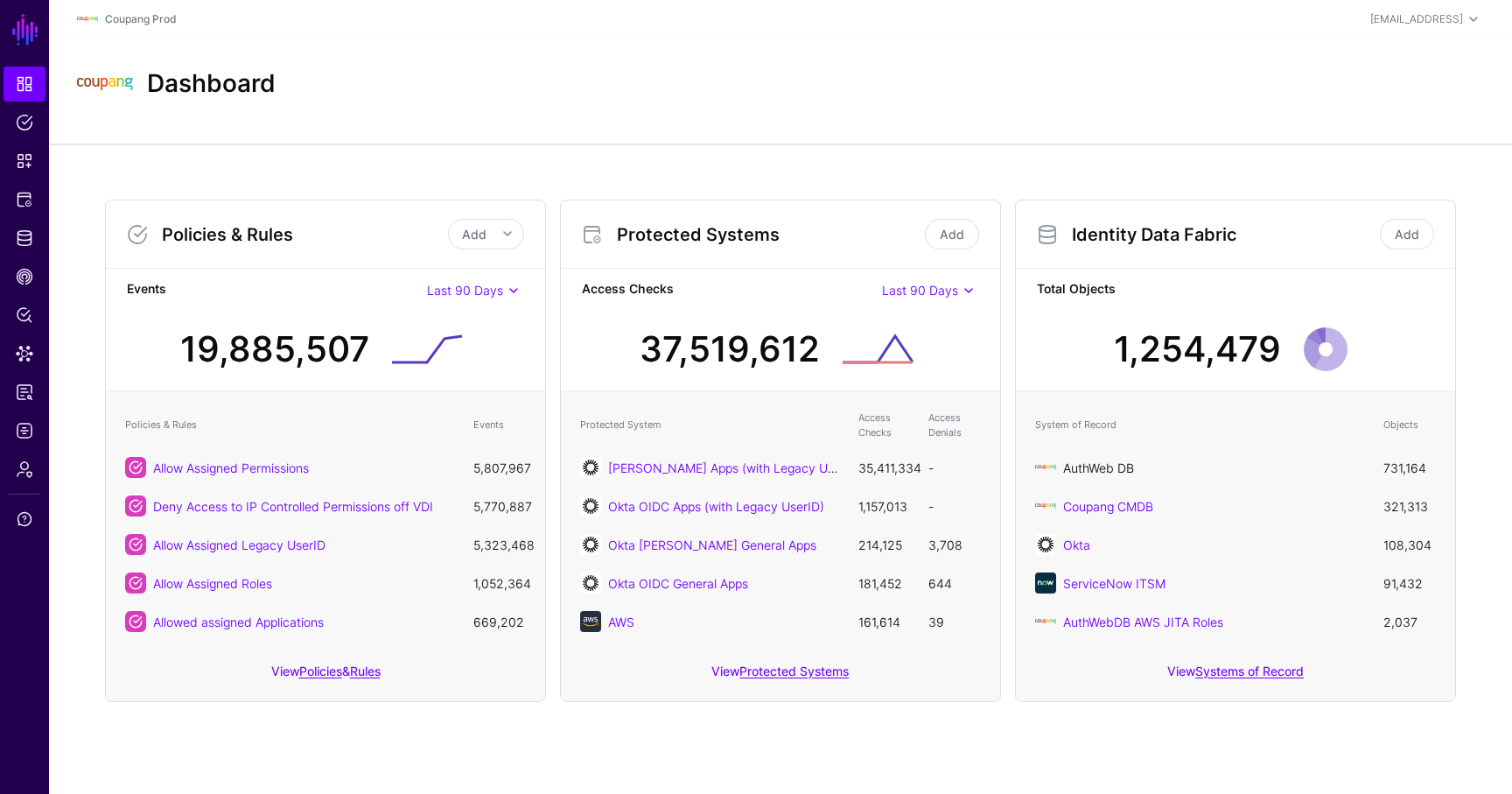
click at [1106, 463] on link "AuthWeb DB" at bounding box center [1098, 467] width 71 height 14
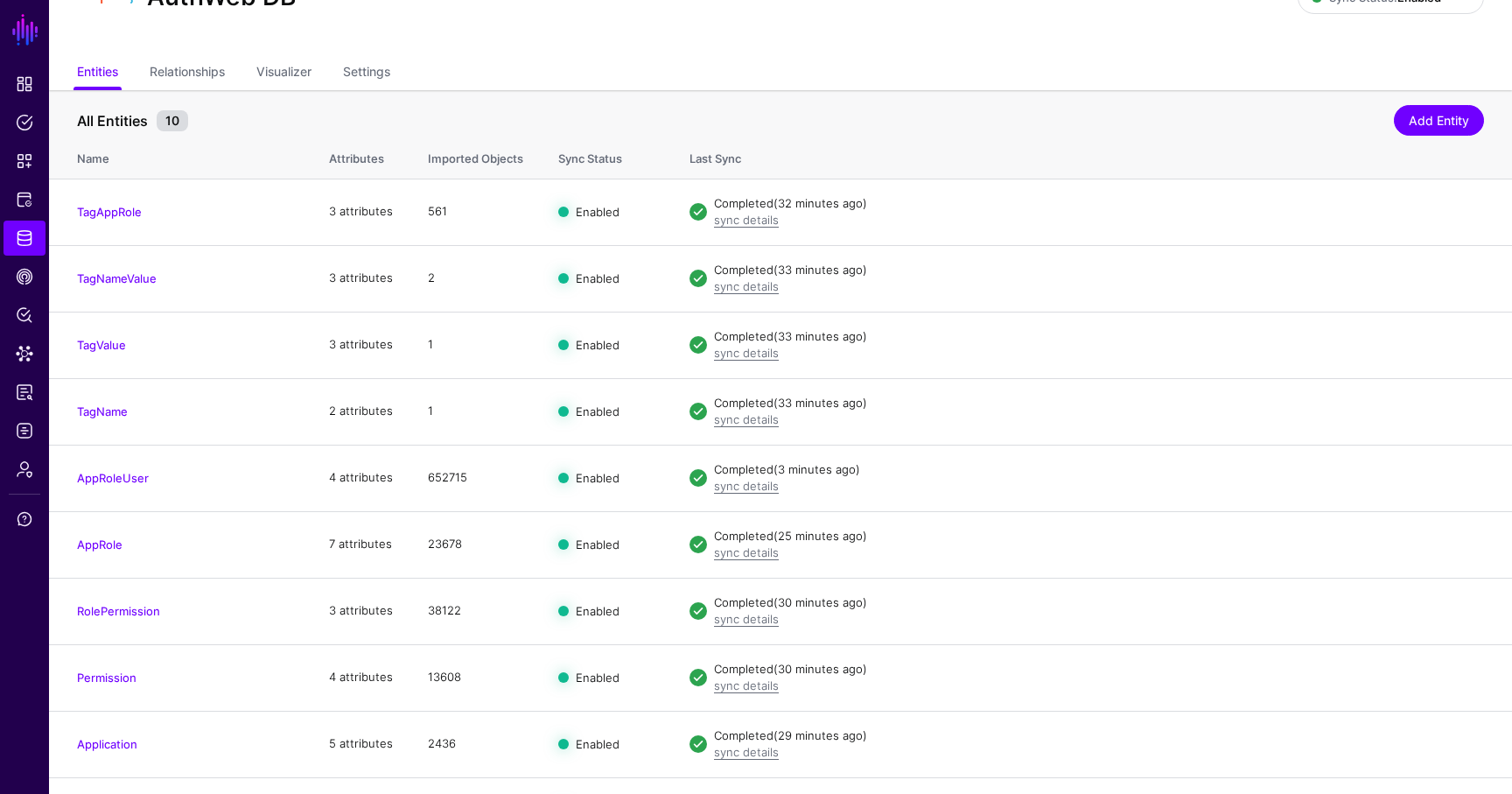
scroll to position [92, 0]
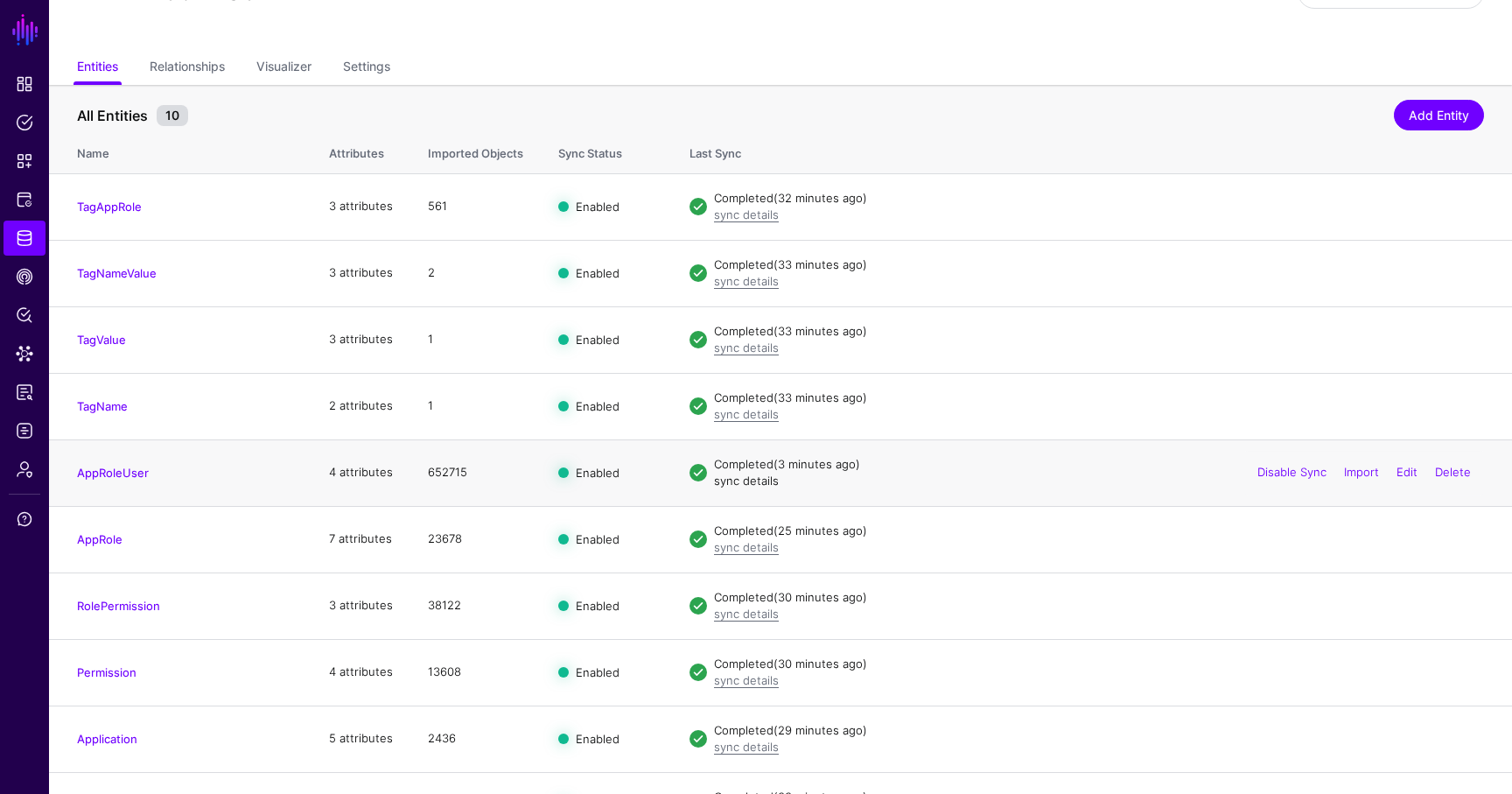
click at [735, 483] on link "sync details" at bounding box center [746, 481] width 65 height 14
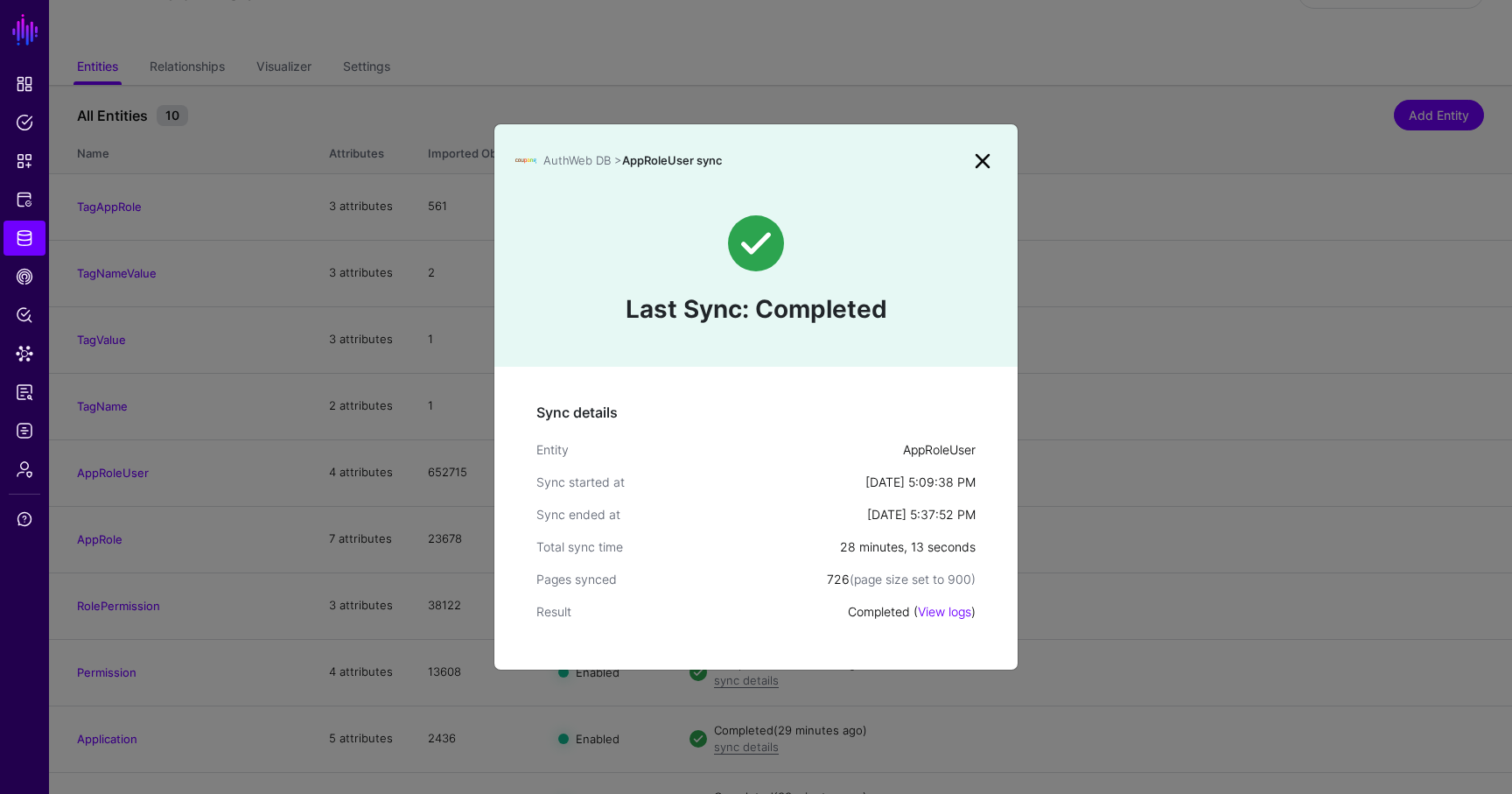
click at [982, 147] on link at bounding box center [982, 161] width 28 height 28
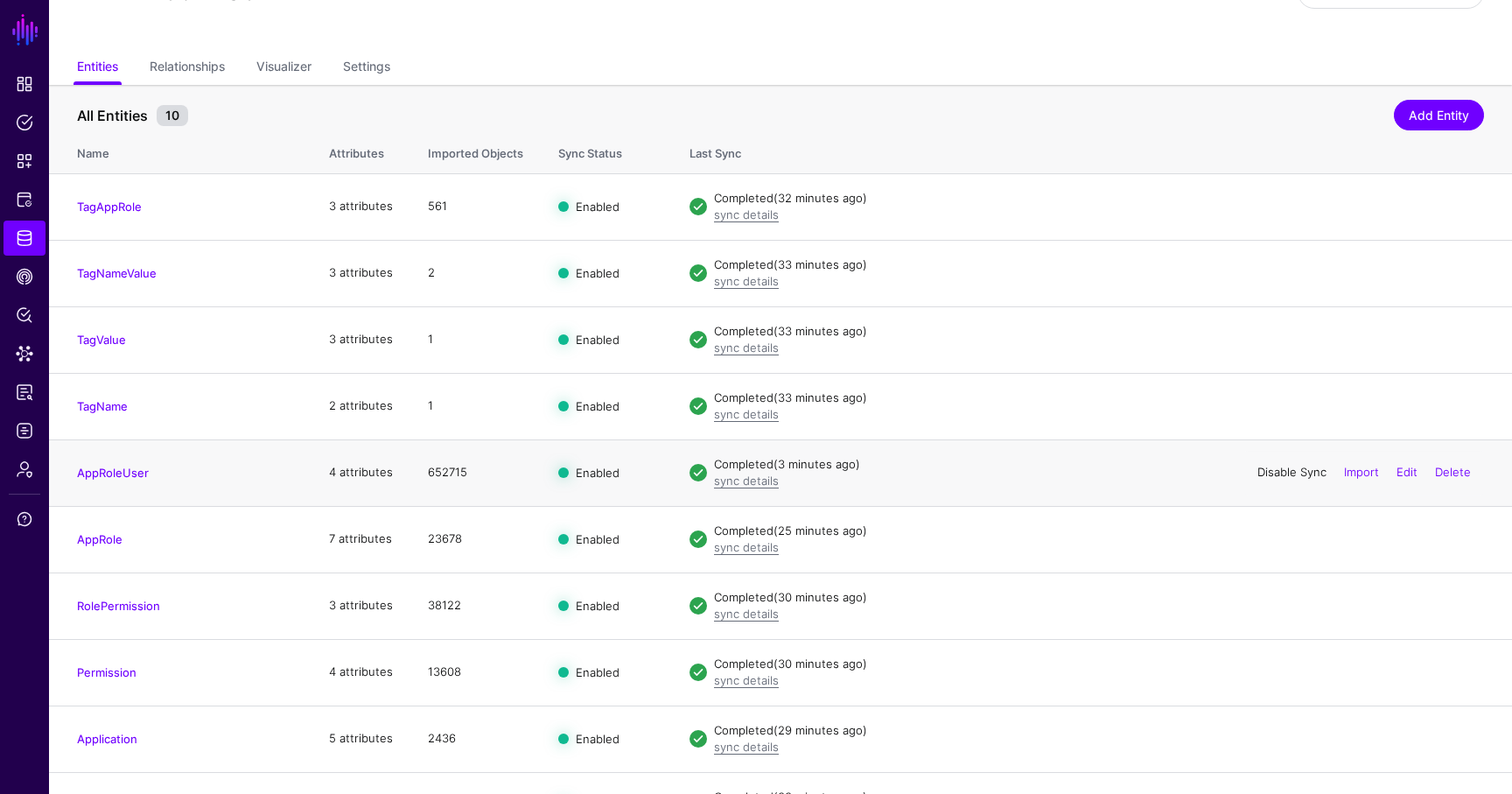
click at [1271, 470] on link "Disable Sync" at bounding box center [1292, 472] width 69 height 14
click at [0, 0] on link "Enable Sync" at bounding box center [0, 0] width 0 height 0
